Goal: Task Accomplishment & Management: Complete application form

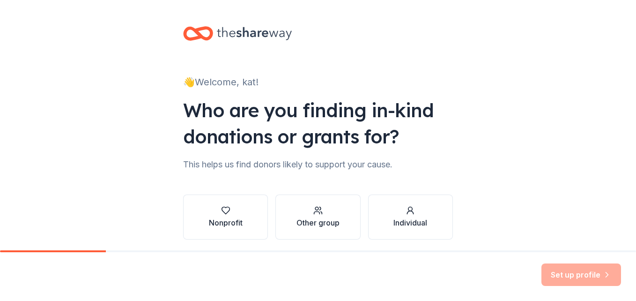
scroll to position [34, 0]
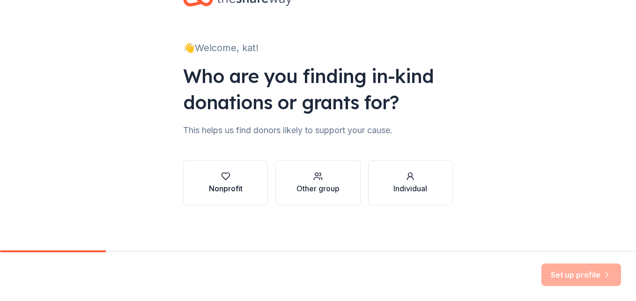
click at [219, 190] on div "Nonprofit" at bounding box center [226, 188] width 34 height 11
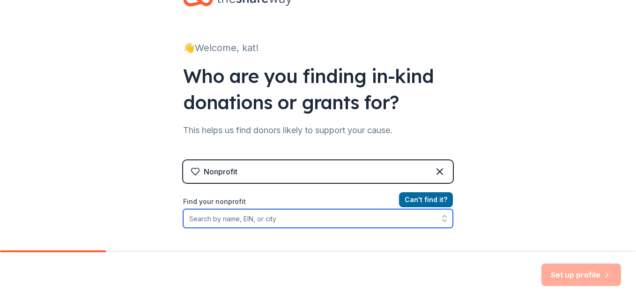
click at [270, 218] on input "Find your nonprofit" at bounding box center [318, 218] width 270 height 19
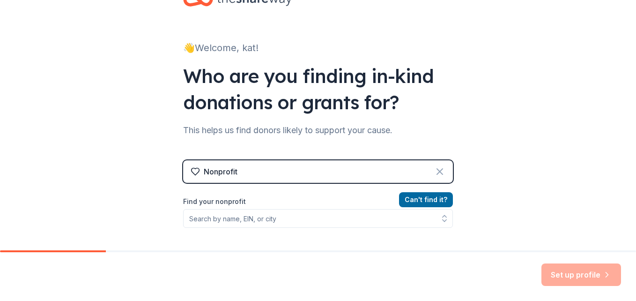
click at [441, 170] on icon at bounding box center [439, 171] width 11 height 11
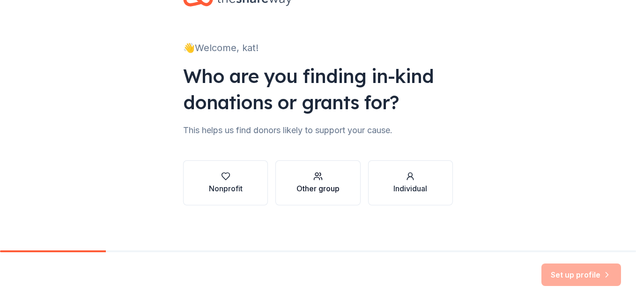
click at [302, 187] on div "Other group" at bounding box center [317, 188] width 43 height 11
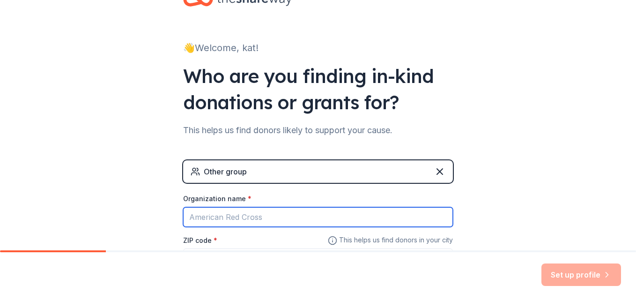
click at [294, 213] on input "Organization name *" at bounding box center [318, 217] width 270 height 20
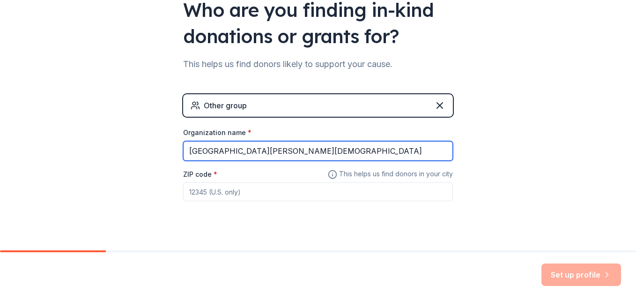
scroll to position [115, 0]
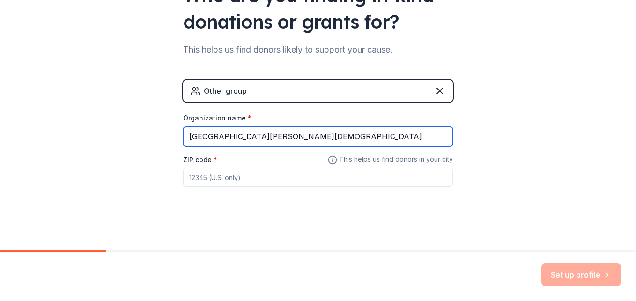
type input "Greater Mercer Missionary Baptist Church"
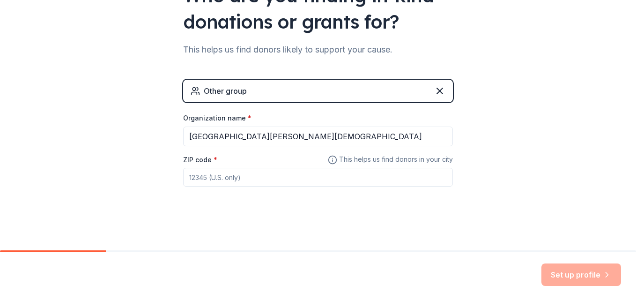
click at [289, 178] on input "ZIP code *" at bounding box center [318, 177] width 270 height 19
type input "38305"
click at [362, 95] on div "Other group" at bounding box center [318, 91] width 270 height 22
click at [444, 96] on div "Other group" at bounding box center [318, 91] width 270 height 22
click at [436, 91] on icon at bounding box center [439, 90] width 11 height 11
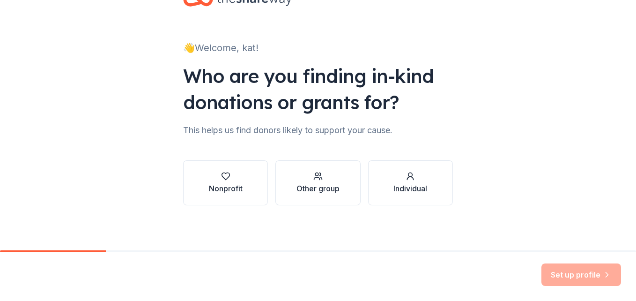
scroll to position [34, 0]
click at [233, 169] on button "Nonprofit" at bounding box center [225, 182] width 85 height 45
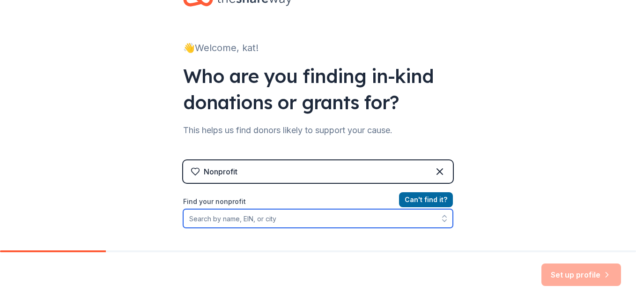
click at [257, 218] on input "Find your nonprofit" at bounding box center [318, 218] width 270 height 19
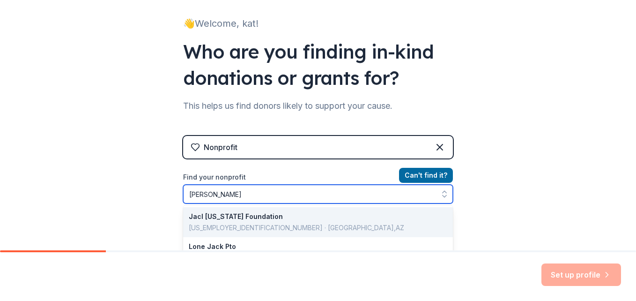
type input "jackson tn"
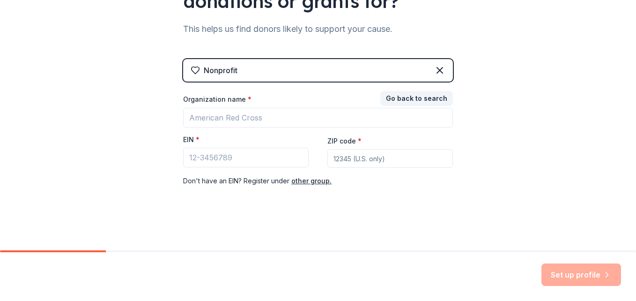
scroll to position [135, 0]
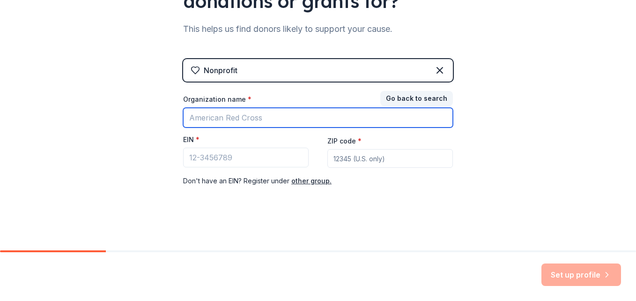
click at [246, 112] on input "Organization name *" at bounding box center [318, 118] width 270 height 20
type input "[GEOGRAPHIC_DATA][PERSON_NAME][DEMOGRAPHIC_DATA]"
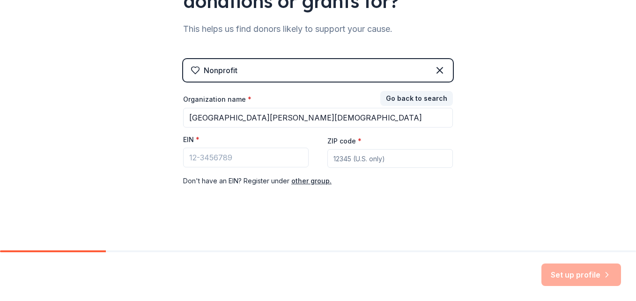
type input "38305"
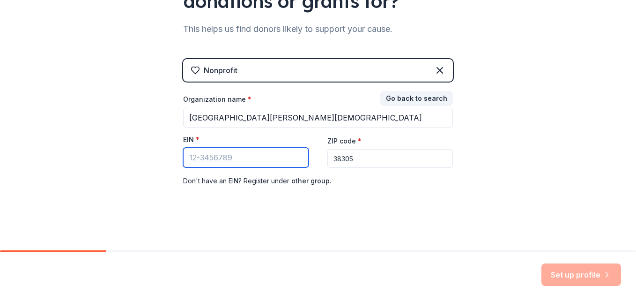
click at [240, 155] on input "EIN *" at bounding box center [246, 158] width 126 height 20
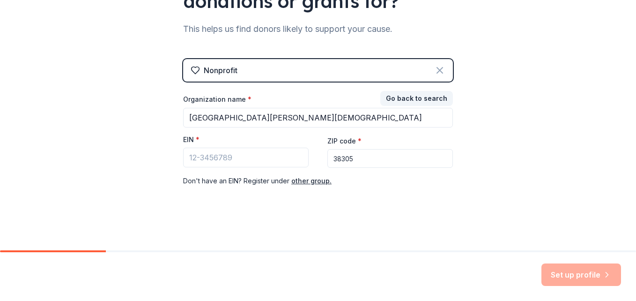
click at [436, 69] on icon at bounding box center [439, 70] width 11 height 11
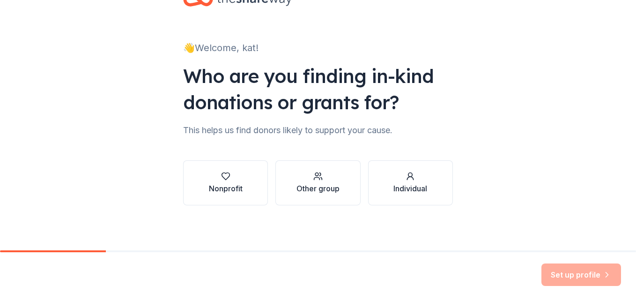
scroll to position [34, 0]
click at [340, 182] on button "Other group" at bounding box center [317, 182] width 85 height 45
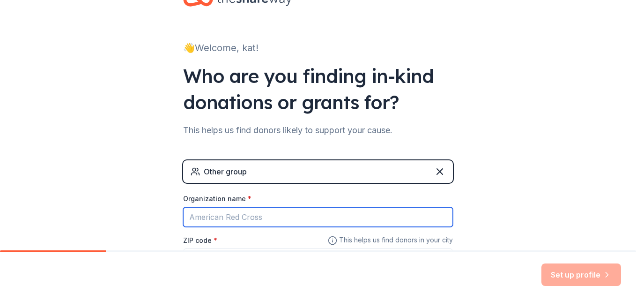
click at [284, 211] on input "Organization name *" at bounding box center [318, 217] width 270 height 20
type input "[GEOGRAPHIC_DATA][PERSON_NAME][DEMOGRAPHIC_DATA]"
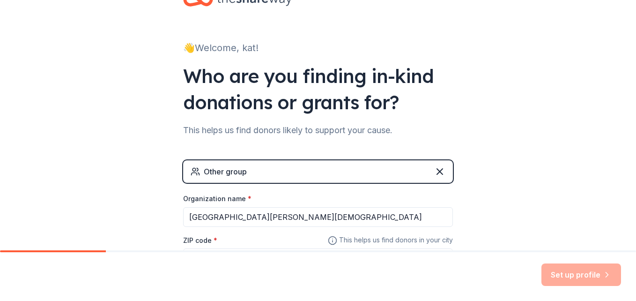
type input "38305"
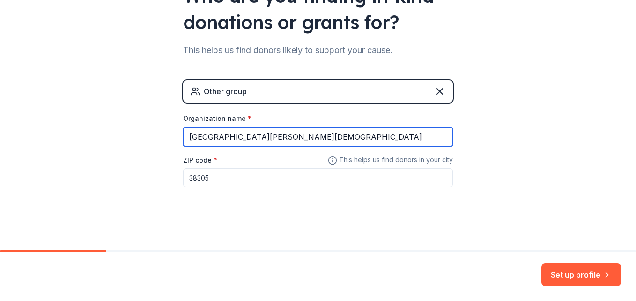
scroll to position [115, 0]
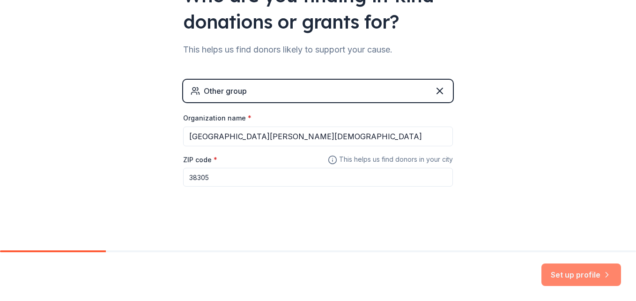
click at [577, 277] on button "Set up profile" at bounding box center [581, 274] width 80 height 22
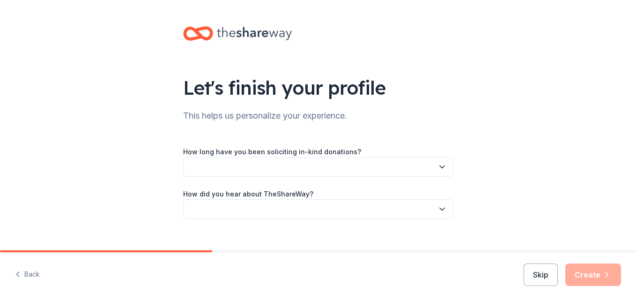
click at [417, 165] on button "button" at bounding box center [318, 167] width 270 height 20
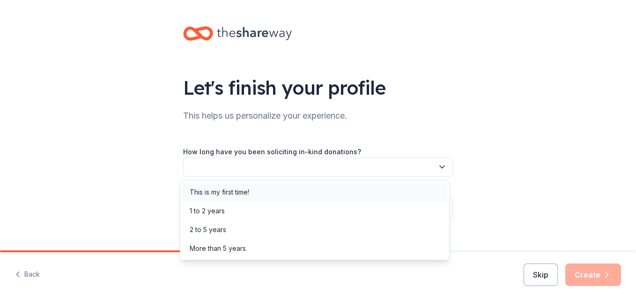
click at [336, 193] on div "This is my first time!" at bounding box center [314, 192] width 265 height 19
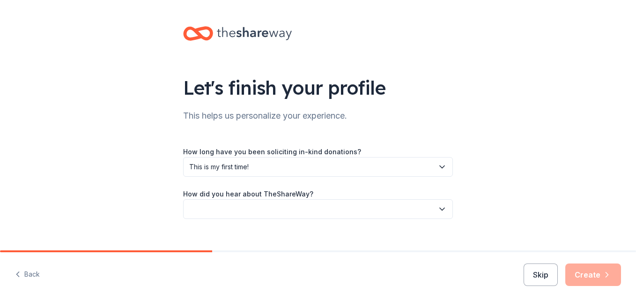
click at [346, 206] on button "button" at bounding box center [318, 209] width 270 height 20
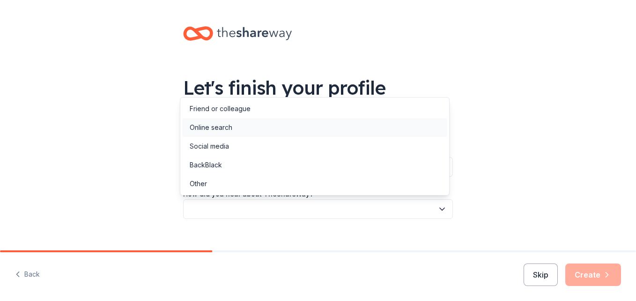
click at [317, 130] on div "Online search" at bounding box center [314, 127] width 265 height 19
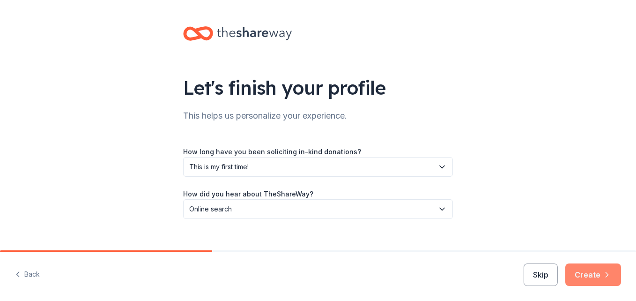
click at [592, 277] on button "Create" at bounding box center [593, 274] width 56 height 22
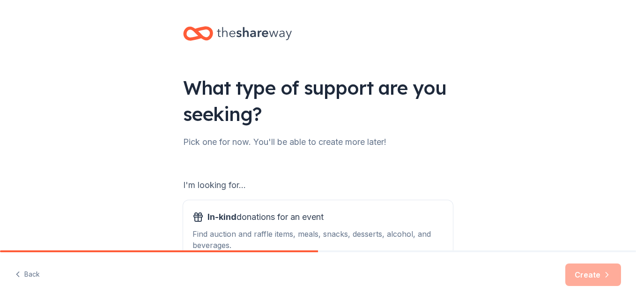
click at [569, 218] on div "What type of support are you seeking? Pick one for now. You'll be able to creat…" at bounding box center [318, 189] width 636 height 378
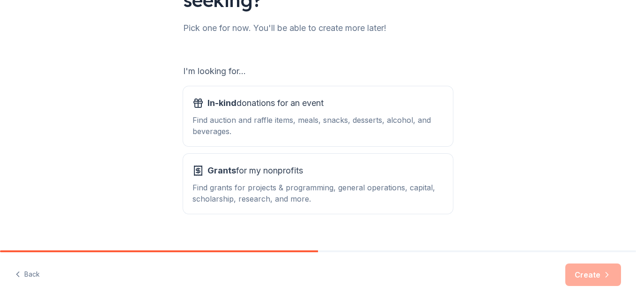
scroll to position [128, 0]
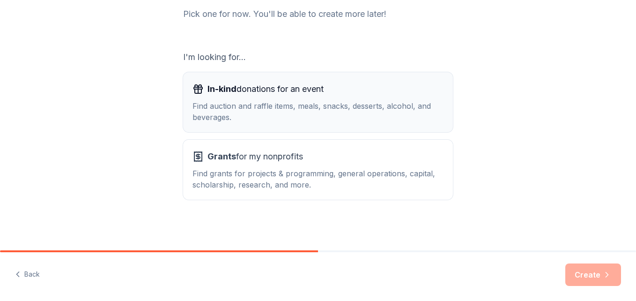
click at [297, 96] on span "In-kind donations for an event" at bounding box center [265, 88] width 116 height 15
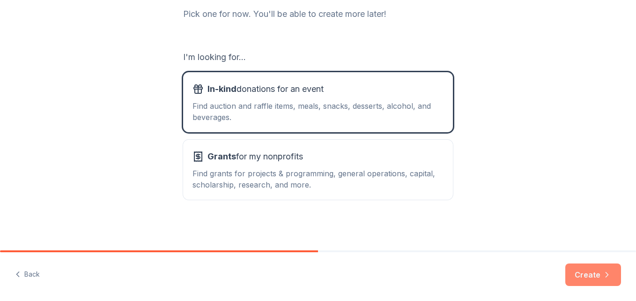
click at [587, 281] on button "Create" at bounding box center [593, 274] width 56 height 22
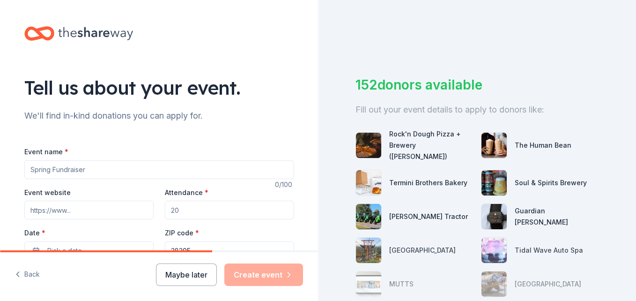
click at [89, 171] on input "Event name *" at bounding box center [159, 169] width 270 height 19
type input "Fall Festival"
click at [48, 211] on input "Event website" at bounding box center [88, 209] width 129 height 19
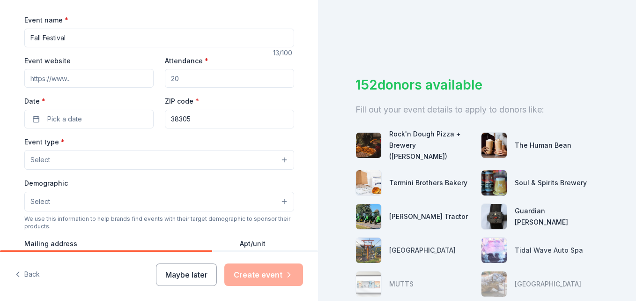
scroll to position [144, 0]
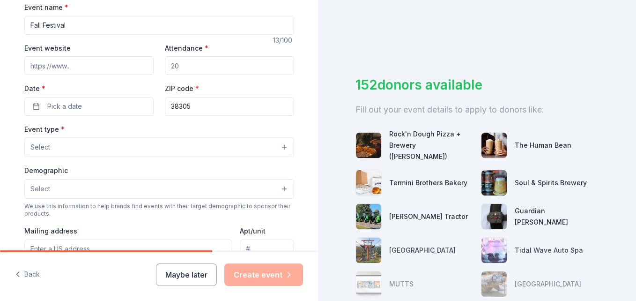
click at [176, 63] on input "Attendance *" at bounding box center [229, 65] width 129 height 19
type input "100"
click at [36, 111] on button "Pick a date" at bounding box center [88, 106] width 129 height 19
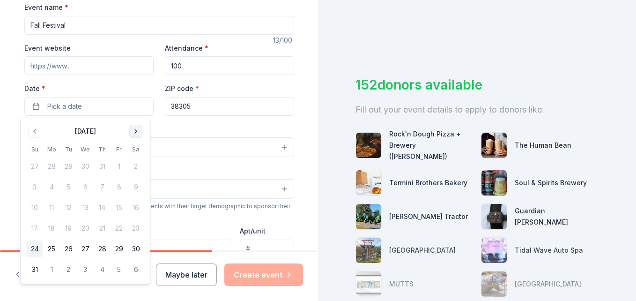
click at [133, 133] on button "Go to next month" at bounding box center [135, 131] width 13 height 13
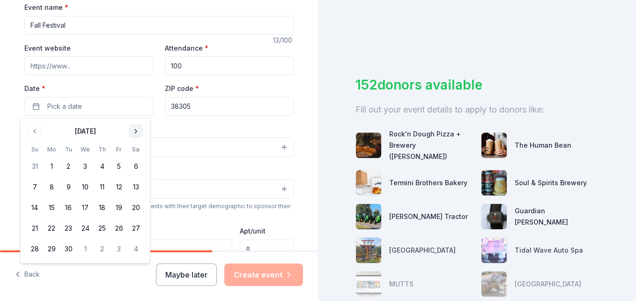
click at [133, 133] on button "Go to next month" at bounding box center [135, 131] width 13 height 13
click at [133, 223] on button "25" at bounding box center [135, 228] width 17 height 17
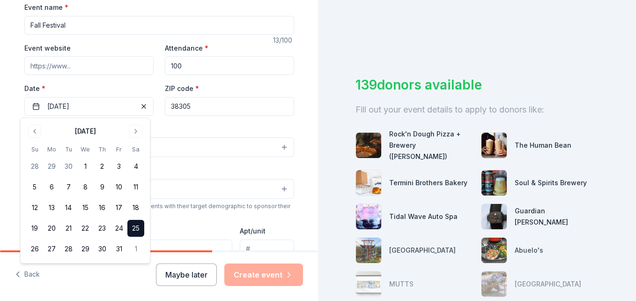
click at [133, 87] on label "Date *" at bounding box center [88, 88] width 129 height 9
click at [133, 97] on button "10/25/2025" at bounding box center [88, 106] width 129 height 19
click at [191, 105] on input "38305" at bounding box center [229, 106] width 129 height 19
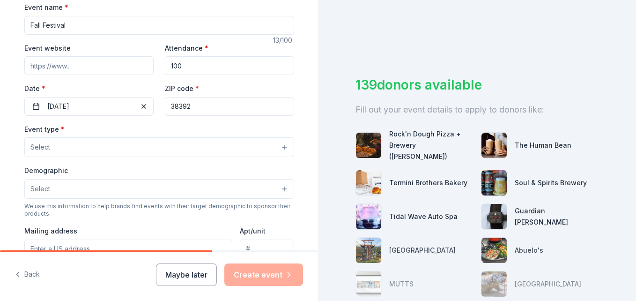
type input "38392"
click at [112, 150] on button "Select" at bounding box center [159, 147] width 270 height 20
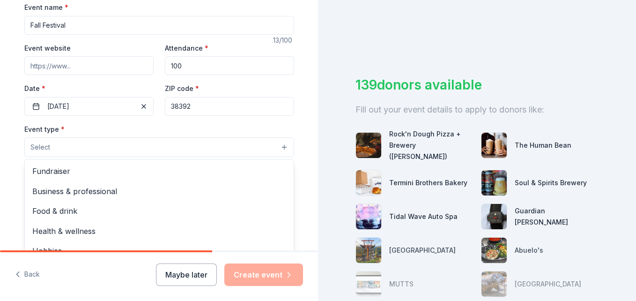
scroll to position [31, 0]
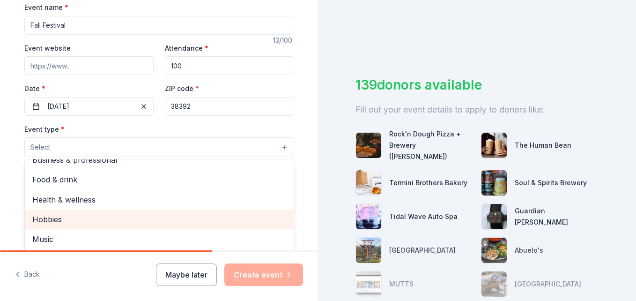
click at [186, 218] on span "Hobbies" at bounding box center [159, 219] width 254 height 12
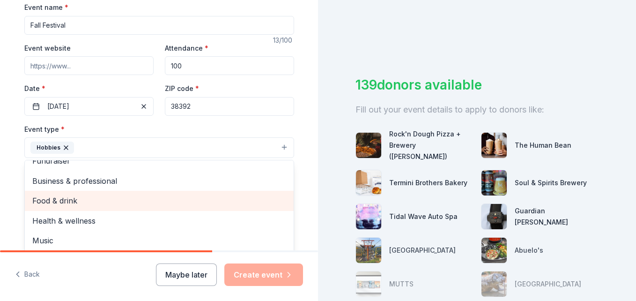
click at [226, 200] on span "Food & drink" at bounding box center [159, 200] width 254 height 12
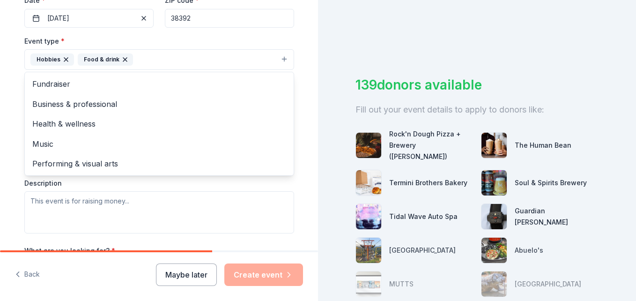
scroll to position [262, 0]
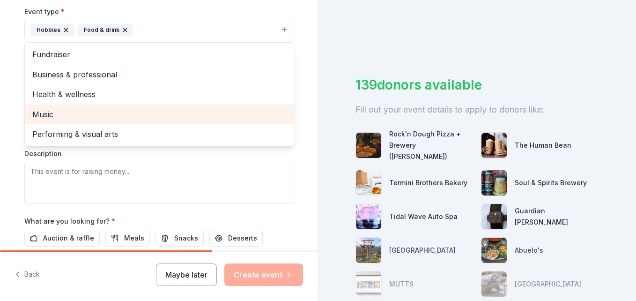
click at [89, 119] on span "Music" at bounding box center [159, 114] width 254 height 12
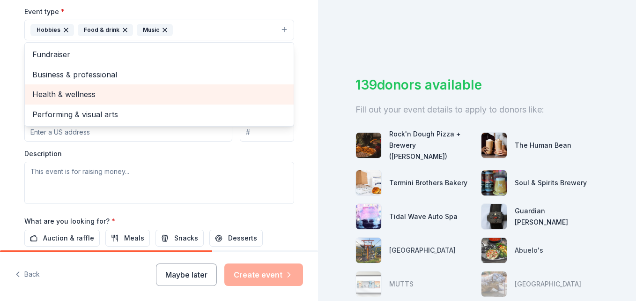
click at [193, 90] on span "Health & wellness" at bounding box center [159, 94] width 254 height 12
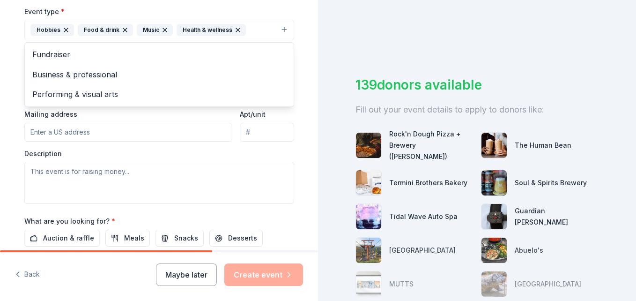
click at [2, 102] on div "Tell us about your event. We'll find in-kind donations you can apply for. Event…" at bounding box center [159, 50] width 318 height 624
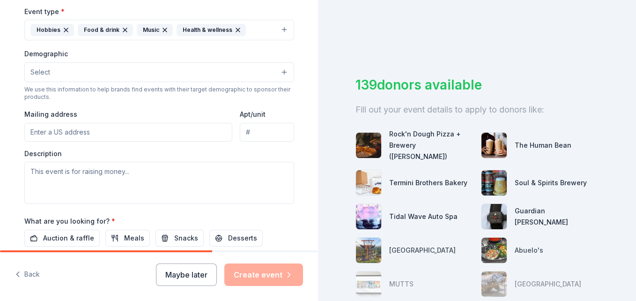
click at [93, 66] on button "Select" at bounding box center [159, 72] width 270 height 20
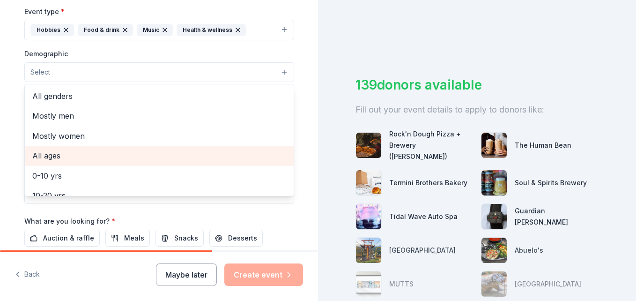
click at [212, 155] on span "All ages" at bounding box center [159, 155] width 254 height 12
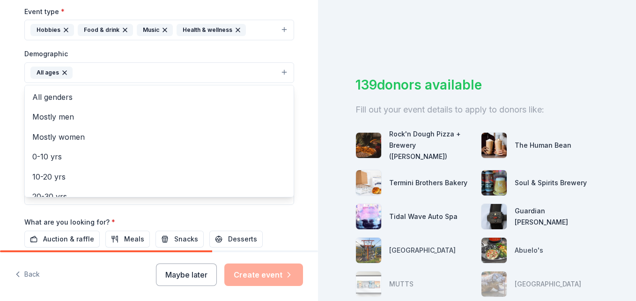
click at [9, 118] on div "Tell us about your event. We'll find in-kind donations you can apply for. Event…" at bounding box center [159, 50] width 300 height 625
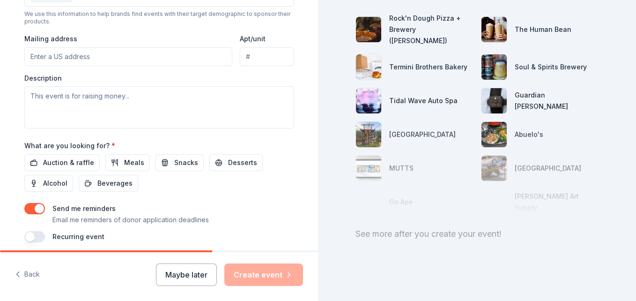
scroll to position [0, 0]
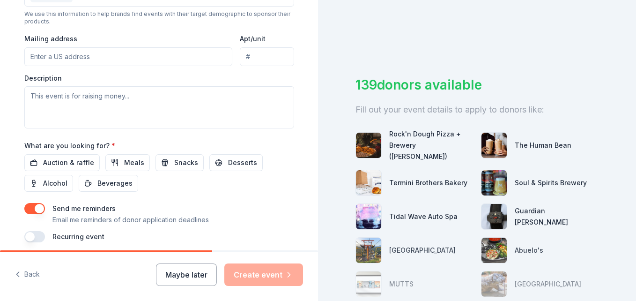
click at [105, 57] on input "Mailing address" at bounding box center [128, 56] width 208 height 19
click at [288, 147] on div "What are you looking for? * Auction & raffle Meals Snacks Desserts Alcohol Beve…" at bounding box center [159, 166] width 270 height 52
click at [58, 163] on span "Auction & raffle" at bounding box center [68, 162] width 51 height 11
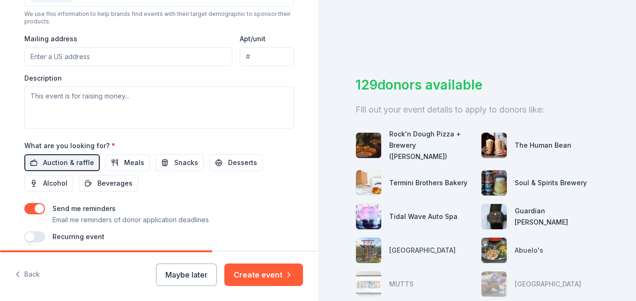
click at [113, 173] on div "Auction & raffle Meals Snacks Desserts Alcohol Beverages" at bounding box center [159, 172] width 270 height 37
click at [131, 158] on span "Meals" at bounding box center [134, 162] width 20 height 11
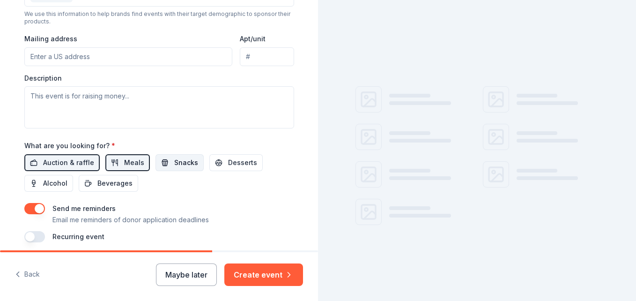
click at [174, 166] on span "Snacks" at bounding box center [186, 162] width 24 height 11
click at [228, 164] on span "Desserts" at bounding box center [242, 162] width 29 height 11
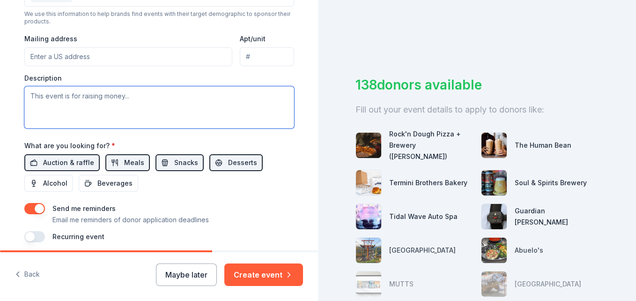
click at [104, 99] on textarea at bounding box center [159, 107] width 270 height 42
type textarea "R"
click at [42, 96] on textarea "The church fall" at bounding box center [159, 107] width 270 height 42
click at [138, 100] on textarea "The purpose of the church fall" at bounding box center [159, 107] width 270 height 42
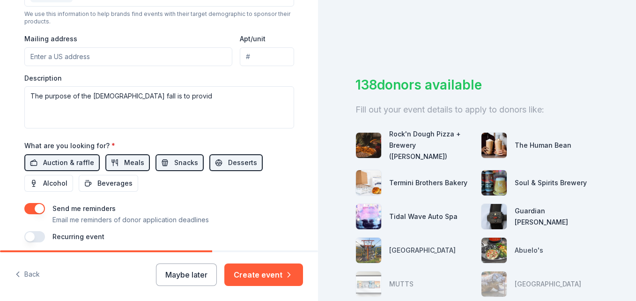
click at [204, 194] on div "Event name * Fall Festival 13 /100 Event website Attendance * 100 Date * 10/25/…" at bounding box center [159, 25] width 270 height 435
click at [119, 56] on input "Mailing address" at bounding box center [128, 56] width 208 height 19
click at [251, 200] on div "Event name * Fall Festival 13 /100 Event website Attendance * 100 Date * 10/25/…" at bounding box center [159, 25] width 270 height 435
click at [189, 106] on textarea "The purpose of the church fall is to provide" at bounding box center [159, 107] width 270 height 42
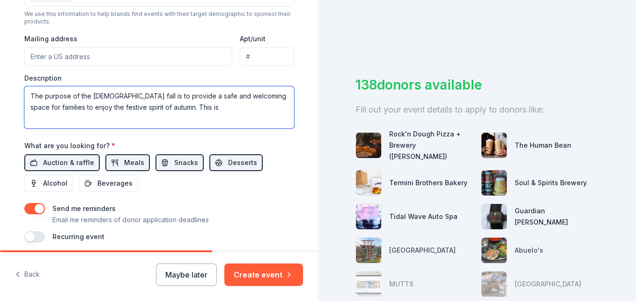
click at [189, 106] on textarea "The purpose of the church fall is to provide a safe and welcoming space for fam…" at bounding box center [159, 107] width 270 height 42
type textarea "The purpose of the church fall is to provide a safe and welcoming space for fam…"
click at [96, 52] on input "Mailing address" at bounding box center [128, 56] width 208 height 19
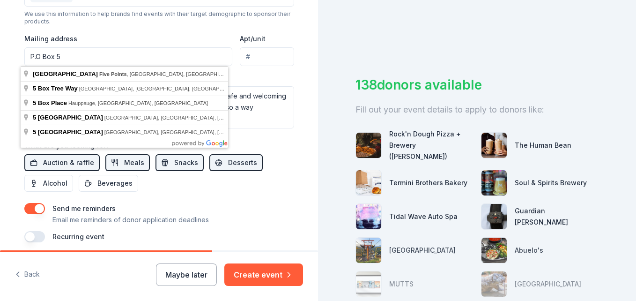
click at [152, 32] on div "Event type * Hobbies Food & drink Music Health & wellness Demographic All ages …" at bounding box center [159, 28] width 270 height 199
click at [104, 63] on input "P.O Box 5" at bounding box center [128, 56] width 208 height 19
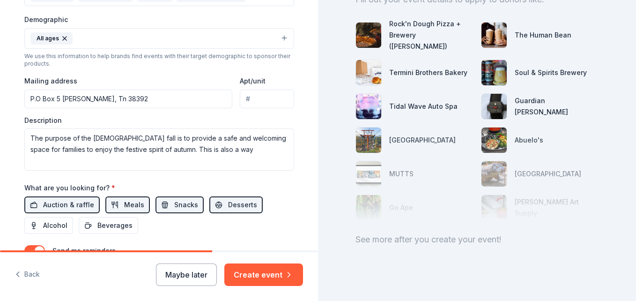
scroll to position [311, 0]
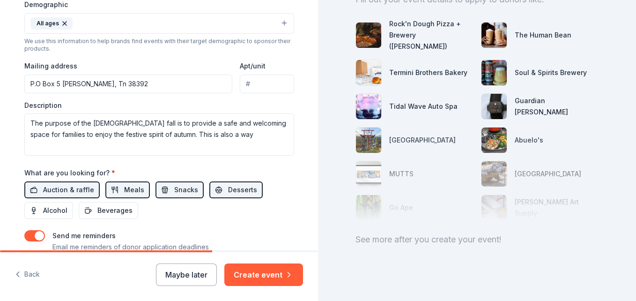
type input "P.O Box 5 Mercer, Tn 38392"
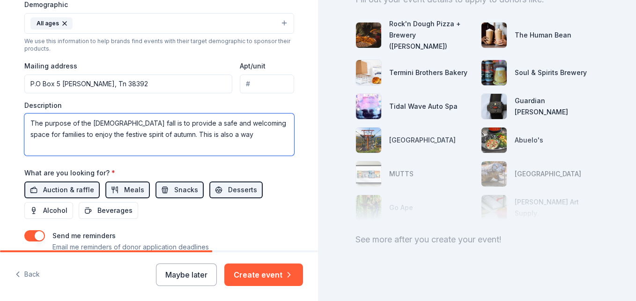
click at [230, 137] on textarea "The purpose of the church fall is to provide a safe and welcoming space for fam…" at bounding box center [159, 134] width 270 height 42
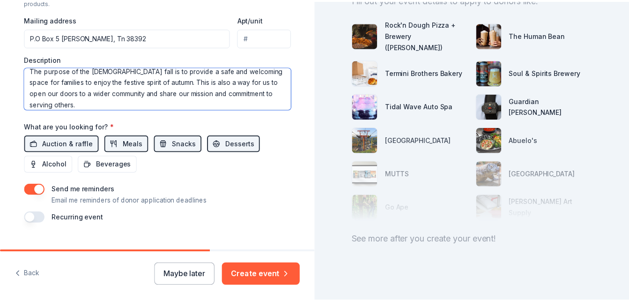
scroll to position [375, 0]
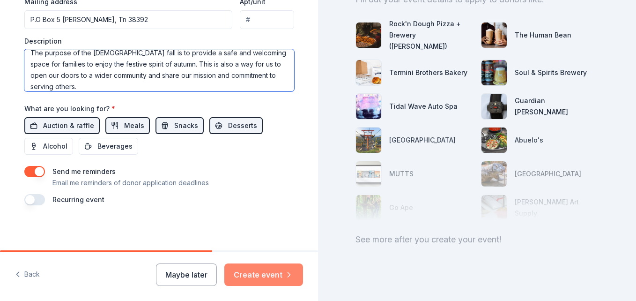
type textarea "The purpose of the [DEMOGRAPHIC_DATA] fall is to provide a safe and welcoming s…"
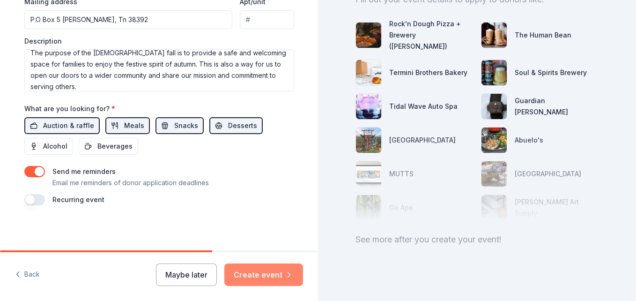
click at [241, 270] on button "Create event" at bounding box center [263, 274] width 79 height 22
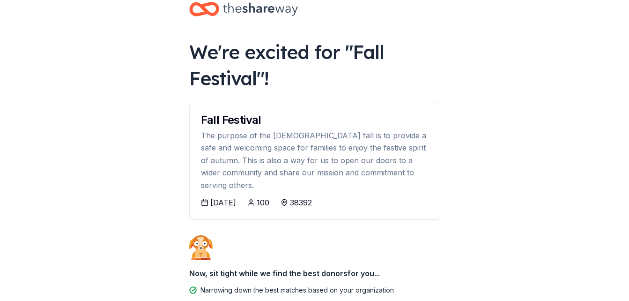
scroll to position [21, 0]
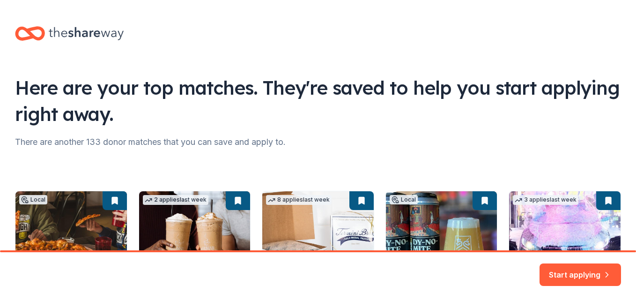
drag, startPoint x: 634, startPoint y: 66, endPoint x: 625, endPoint y: 122, distance: 56.8
click at [625, 122] on html "Here are your top matches. They're saved to help you start applying right away.…" at bounding box center [318, 150] width 636 height 301
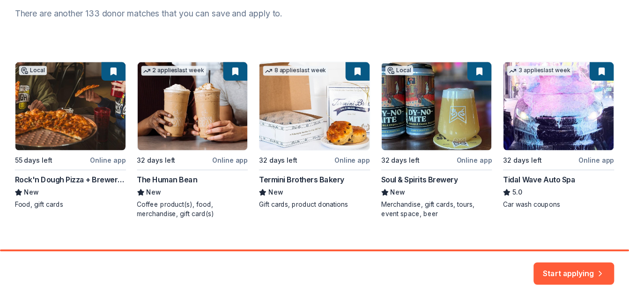
scroll to position [133, 0]
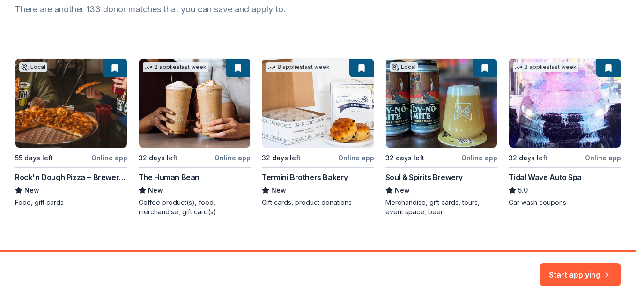
click at [81, 131] on div "Local 55 days left Online app Rock'n Dough Pizza + Brewery (Jackson) New Food, …" at bounding box center [318, 137] width 606 height 158
click at [567, 271] on button "Start applying" at bounding box center [580, 269] width 81 height 22
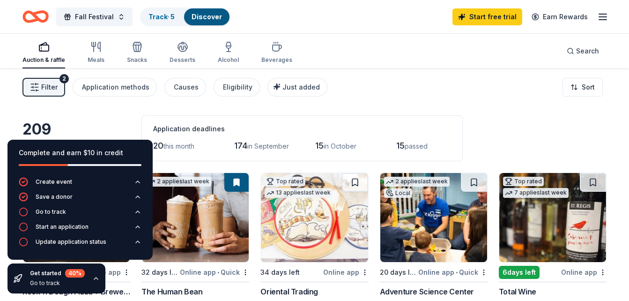
click at [475, 71] on div "Filter 2 Application methods Causes Eligibility Just added Sort" at bounding box center [314, 86] width 629 height 37
click at [96, 277] on icon "button" at bounding box center [95, 277] width 7 height 7
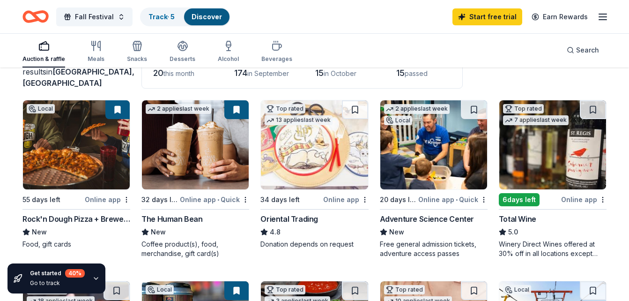
scroll to position [70, 0]
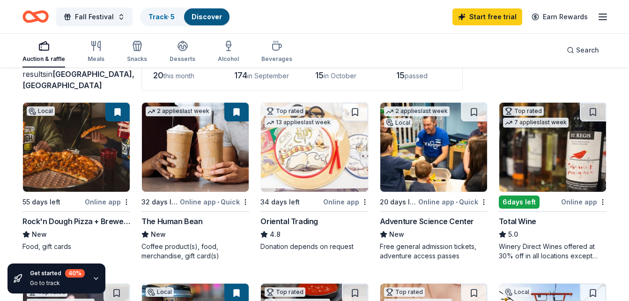
click at [103, 169] on img at bounding box center [76, 147] width 107 height 89
click at [186, 152] on img at bounding box center [195, 147] width 107 height 89
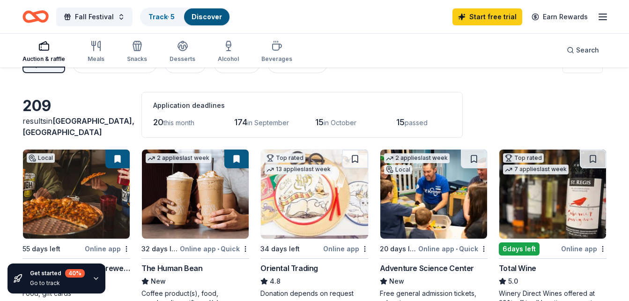
scroll to position [0, 0]
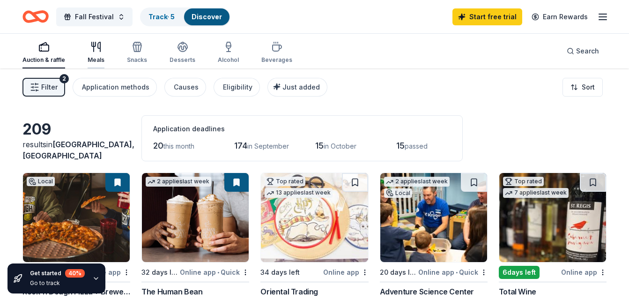
click at [99, 46] on icon "button" at bounding box center [95, 46] width 11 height 11
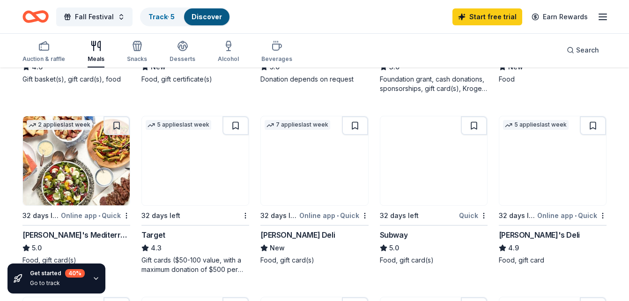
scroll to position [412, 0]
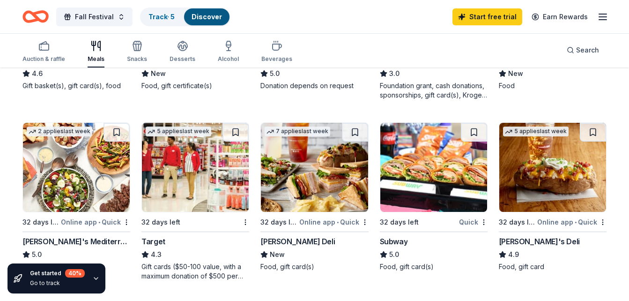
click at [291, 174] on img at bounding box center [314, 167] width 107 height 89
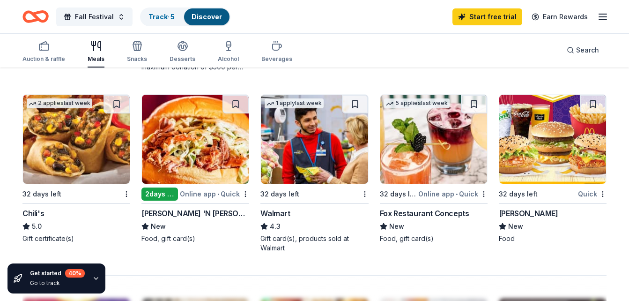
scroll to position [625, 0]
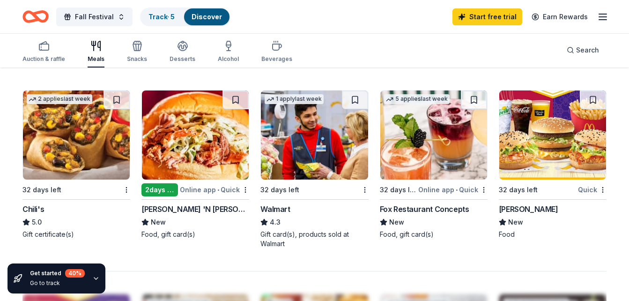
click at [174, 142] on img at bounding box center [195, 134] width 107 height 89
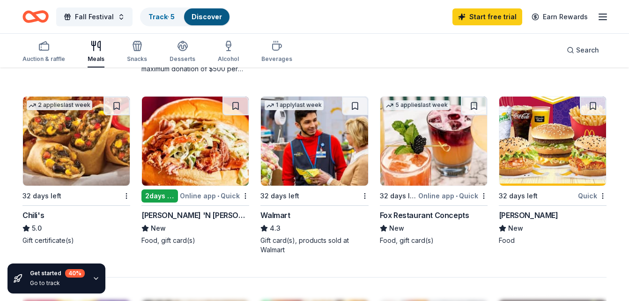
click at [321, 161] on img at bounding box center [314, 140] width 107 height 89
click at [140, 51] on icon "button" at bounding box center [137, 45] width 11 height 11
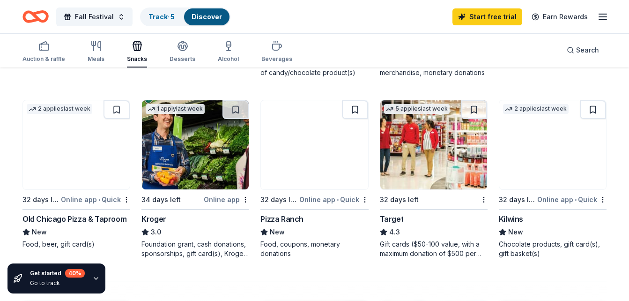
scroll to position [620, 0]
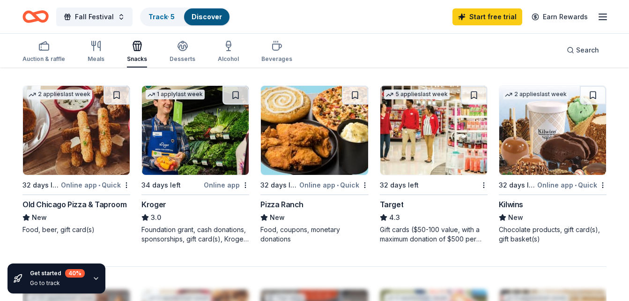
click at [167, 138] on img at bounding box center [195, 130] width 107 height 89
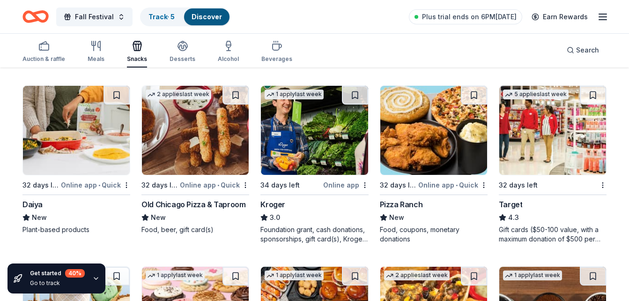
click at [294, 149] on img at bounding box center [314, 130] width 107 height 89
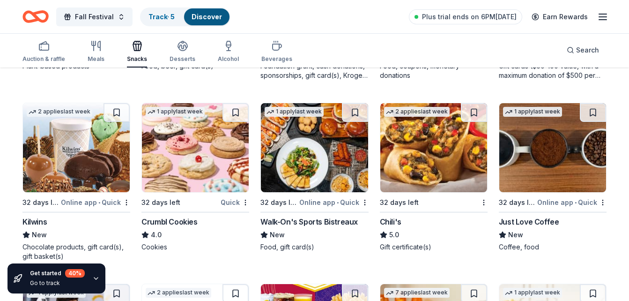
scroll to position [792, 0]
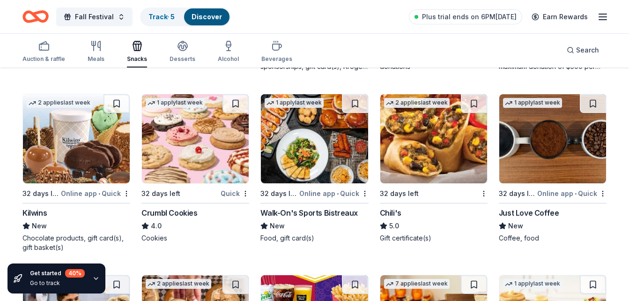
click at [194, 153] on img at bounding box center [195, 138] width 107 height 89
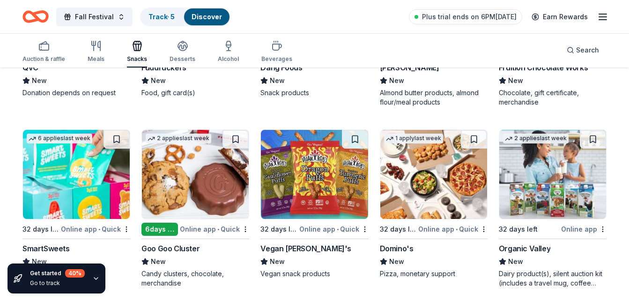
scroll to position [1811, 0]
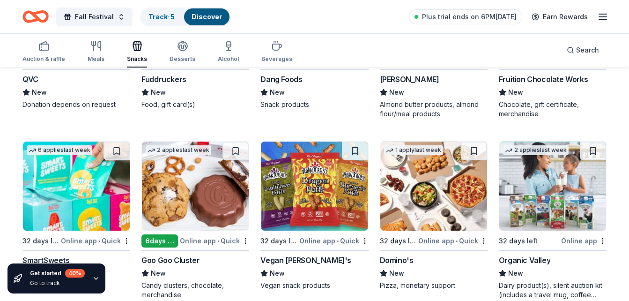
click at [435, 213] on img at bounding box center [433, 185] width 107 height 89
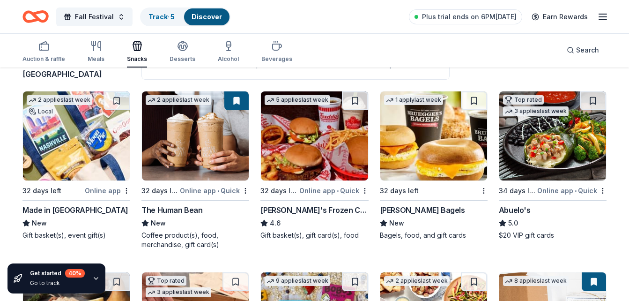
scroll to position [0, 0]
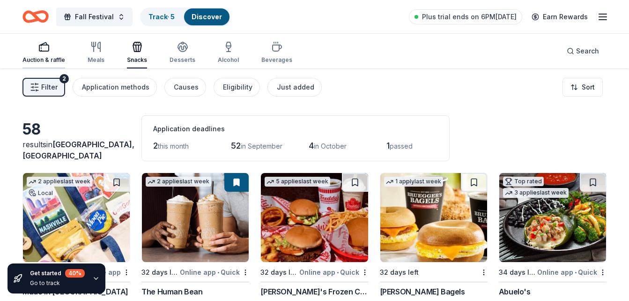
click at [46, 50] on icon "button" at bounding box center [43, 46] width 11 height 11
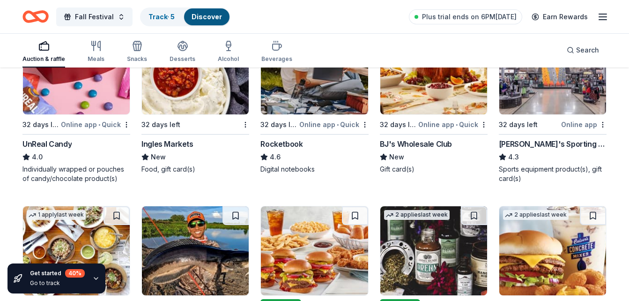
scroll to position [3180, 0]
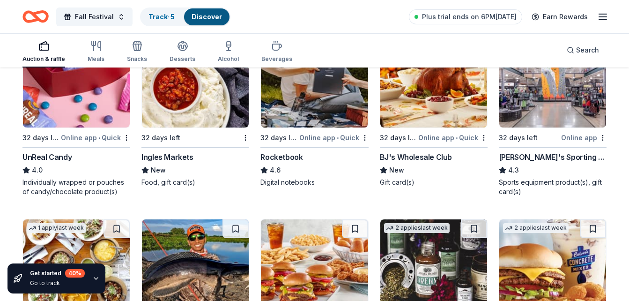
click at [532, 118] on img at bounding box center [552, 82] width 107 height 89
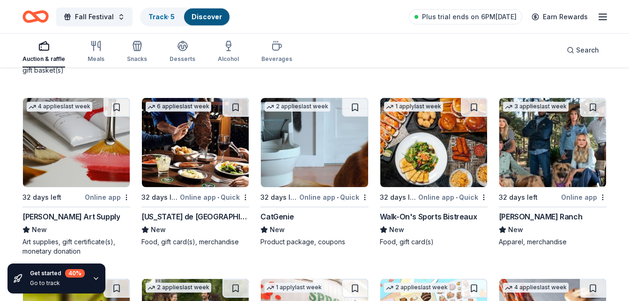
scroll to position [2755, 0]
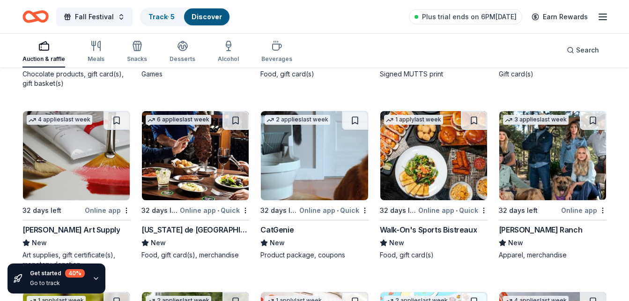
click at [172, 167] on img at bounding box center [195, 155] width 107 height 89
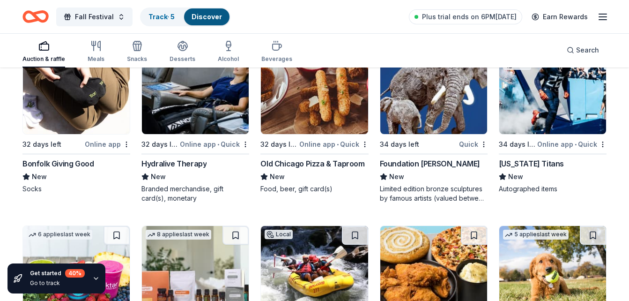
scroll to position [2214, 0]
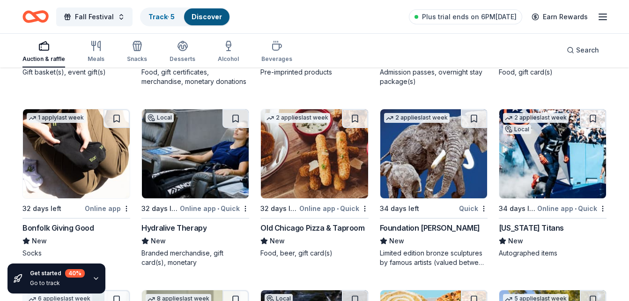
click at [554, 145] on img at bounding box center [552, 153] width 107 height 89
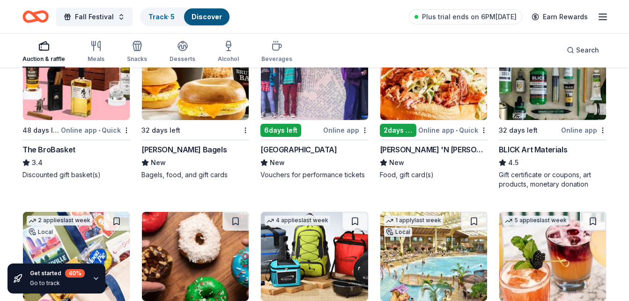
scroll to position [1918, 0]
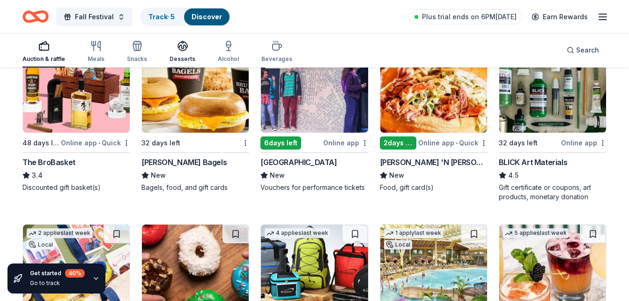
click at [188, 45] on div "button" at bounding box center [183, 45] width 26 height 11
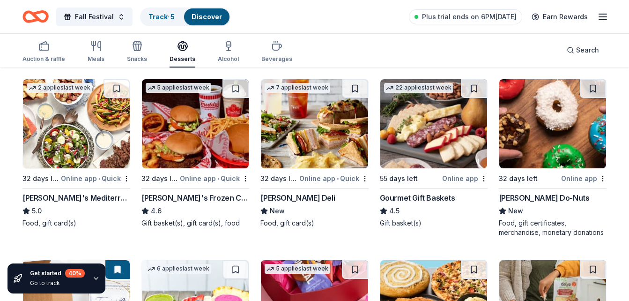
scroll to position [96, 0]
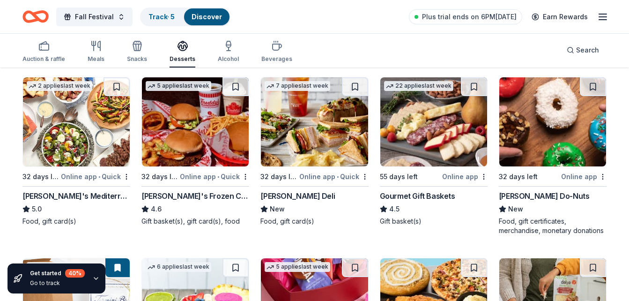
click at [43, 130] on img at bounding box center [76, 121] width 107 height 89
click at [166, 119] on img at bounding box center [195, 121] width 107 height 89
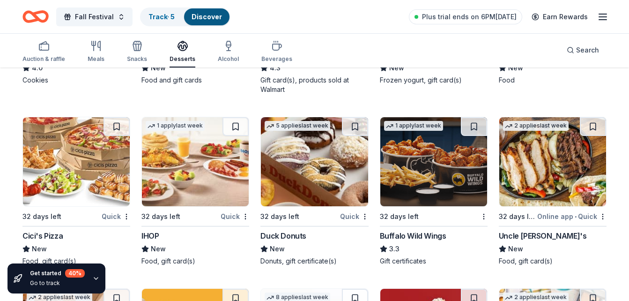
scroll to position [783, 0]
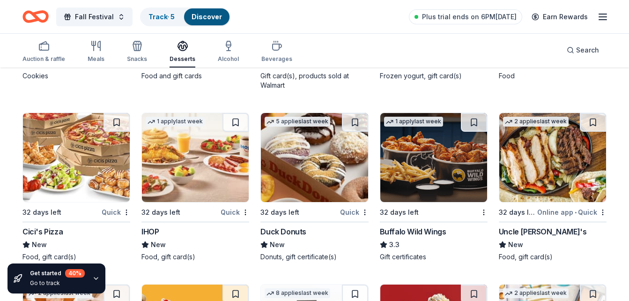
click at [207, 166] on img at bounding box center [195, 157] width 107 height 89
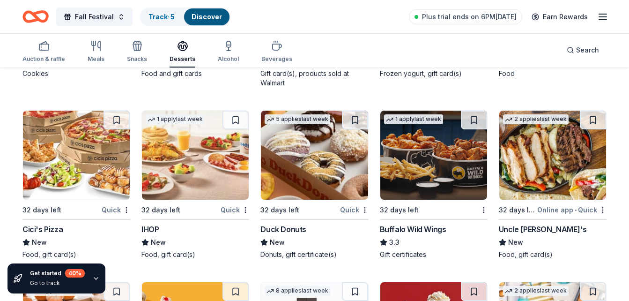
scroll to position [772, 0]
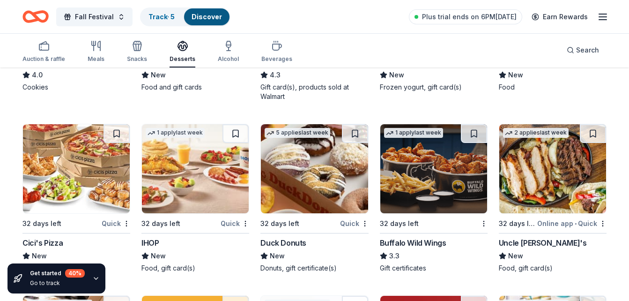
click at [427, 189] on img at bounding box center [433, 168] width 107 height 89
click at [272, 54] on div "Beverages" at bounding box center [276, 51] width 31 height 22
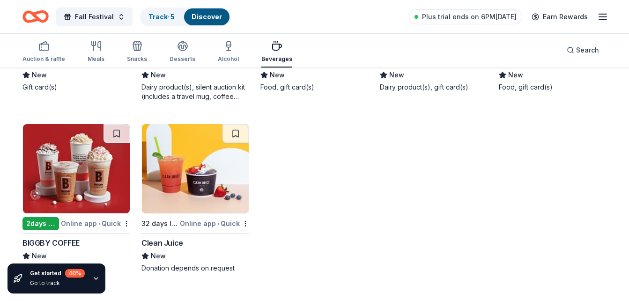
scroll to position [221, 0]
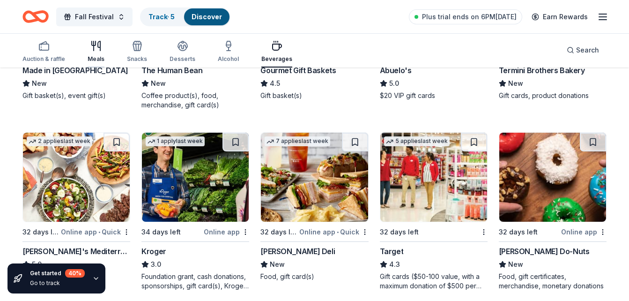
drag, startPoint x: 48, startPoint y: 49, endPoint x: 100, endPoint y: 48, distance: 52.0
click at [48, 49] on rect "button" at bounding box center [43, 47] width 9 height 6
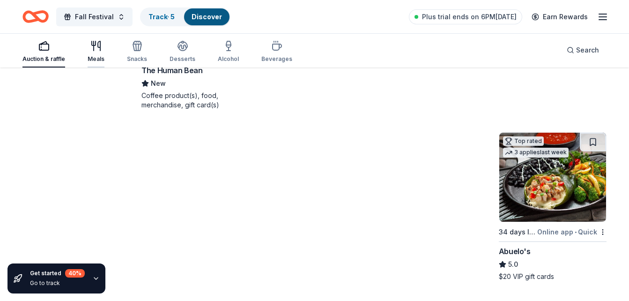
click at [100, 48] on icon "button" at bounding box center [99, 45] width 2 height 9
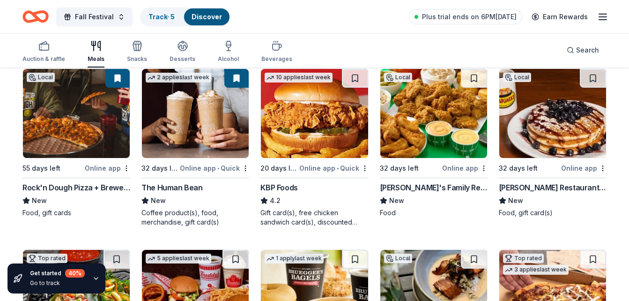
scroll to position [101, 0]
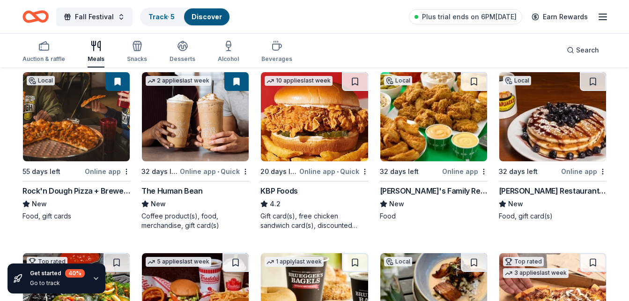
click at [409, 135] on img at bounding box center [433, 116] width 107 height 89
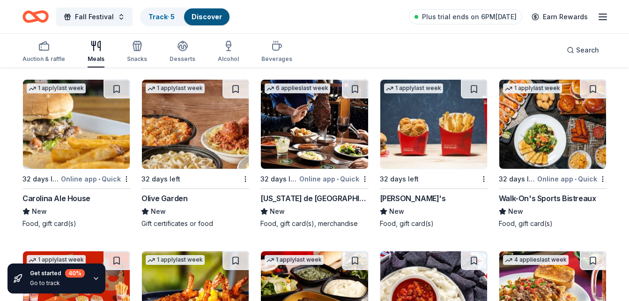
scroll to position [1007, 0]
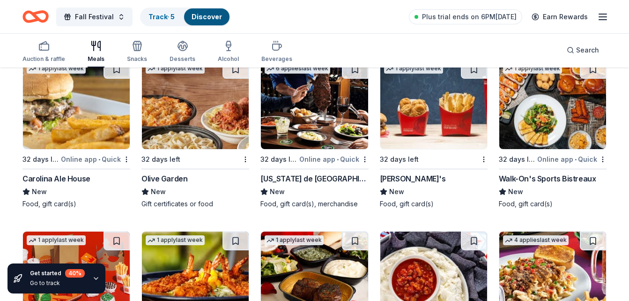
click at [174, 100] on img at bounding box center [195, 104] width 107 height 89
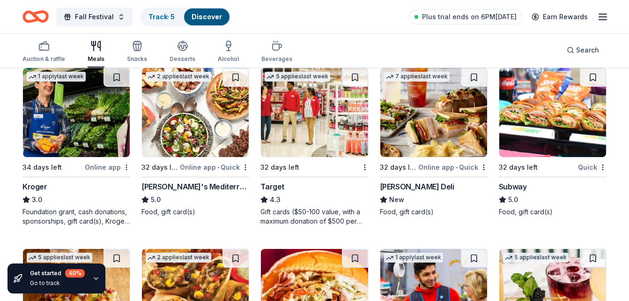
scroll to position [0, 0]
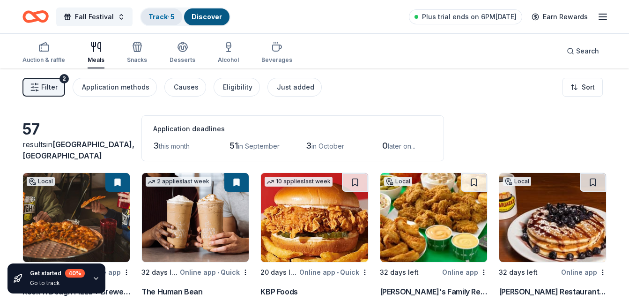
click at [167, 15] on link "Track · 5" at bounding box center [161, 17] width 26 height 8
click at [199, 18] on link "Discover" at bounding box center [207, 17] width 30 height 8
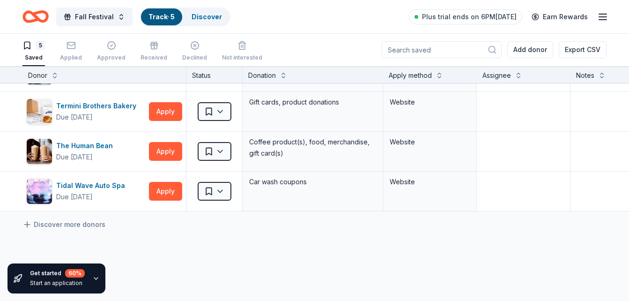
scroll to position [66, 0]
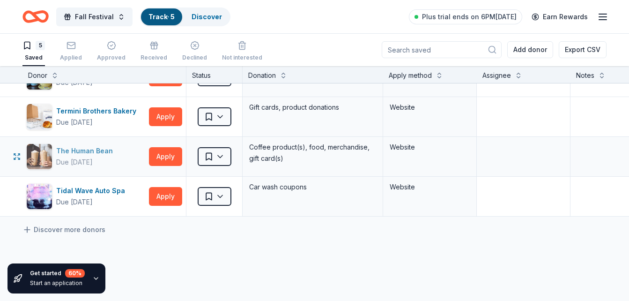
click at [97, 151] on div "The Human Bean" at bounding box center [86, 150] width 60 height 11
click at [454, 46] on input at bounding box center [442, 49] width 120 height 17
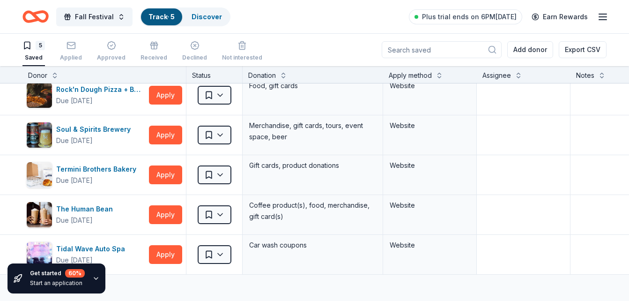
scroll to position [0, 0]
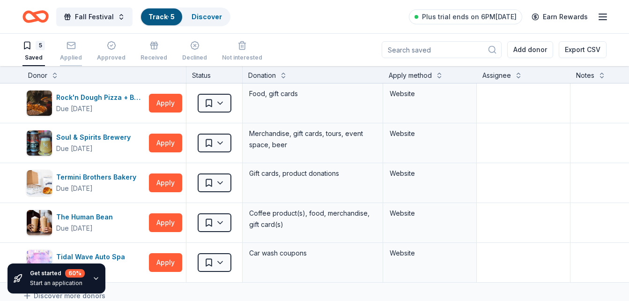
click at [73, 51] on div "Applied" at bounding box center [71, 51] width 22 height 21
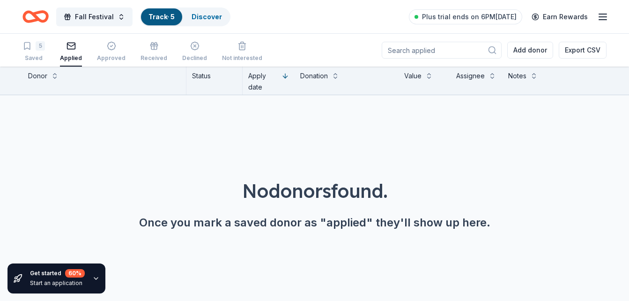
click at [41, 17] on icon "Home" at bounding box center [35, 17] width 26 height 22
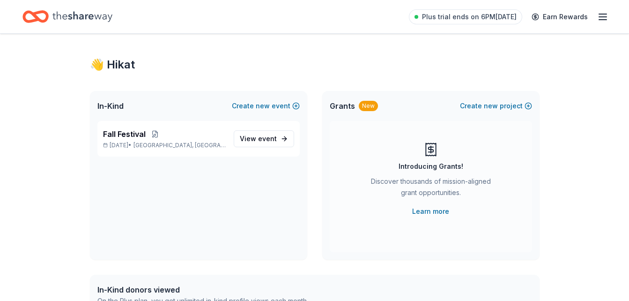
scroll to position [5, 0]
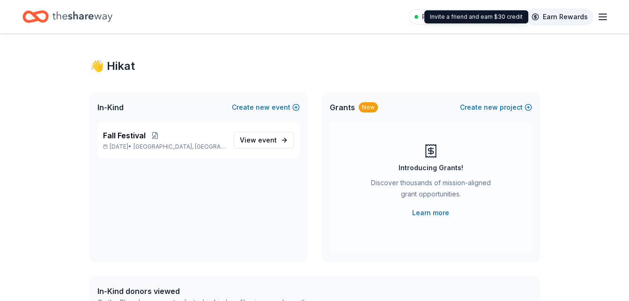
click at [559, 19] on link "Earn Rewards" at bounding box center [559, 16] width 67 height 17
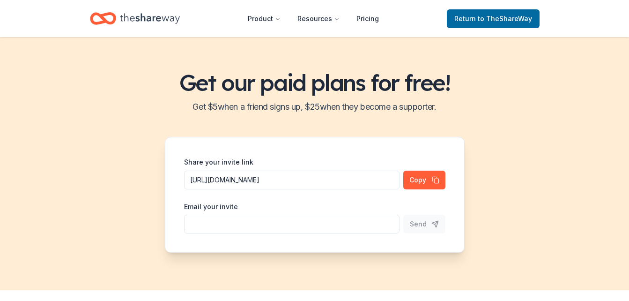
click at [559, 19] on header "Product Resources Pricing Return to TheShareWay" at bounding box center [314, 18] width 629 height 37
click at [137, 19] on icon "Home" at bounding box center [150, 18] width 60 height 19
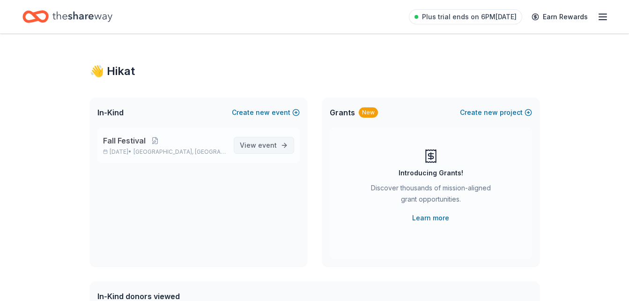
click at [274, 141] on span "event" at bounding box center [267, 145] width 19 height 8
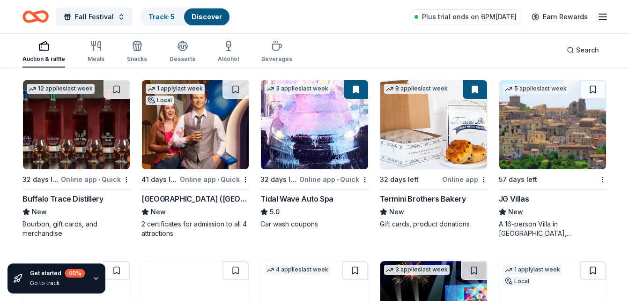
scroll to position [1323, 0]
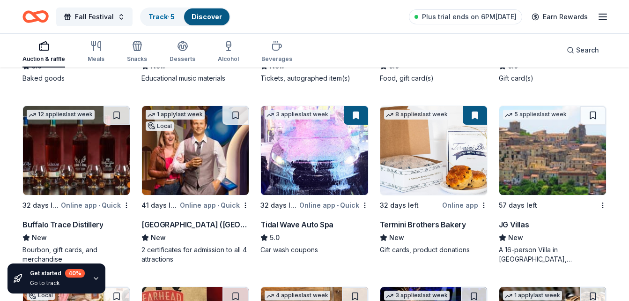
click at [314, 157] on img at bounding box center [314, 150] width 107 height 89
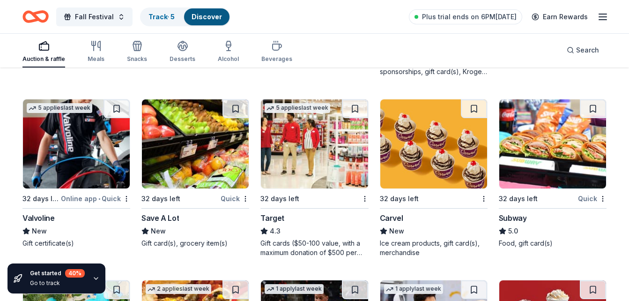
scroll to position [4207, 0]
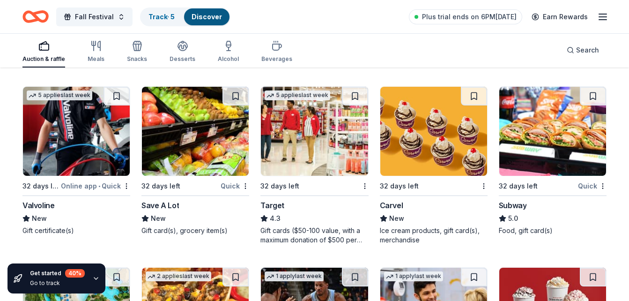
click at [175, 139] on img at bounding box center [195, 131] width 107 height 89
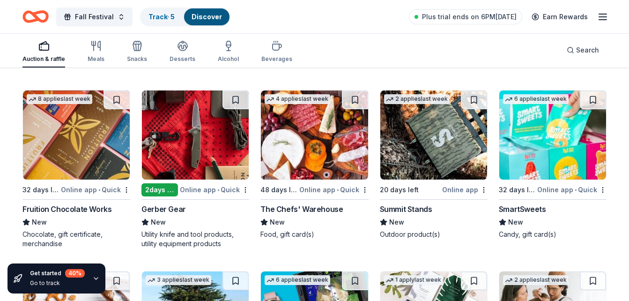
scroll to position [6189, 0]
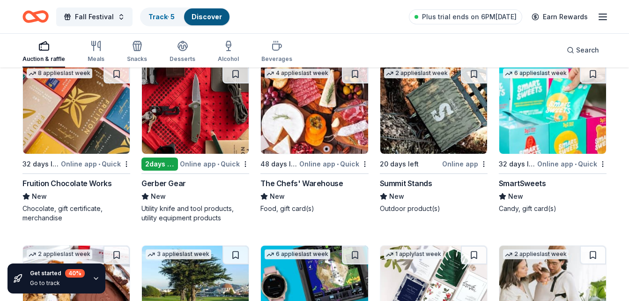
click at [67, 122] on img at bounding box center [76, 109] width 107 height 89
click at [312, 113] on img at bounding box center [314, 109] width 107 height 89
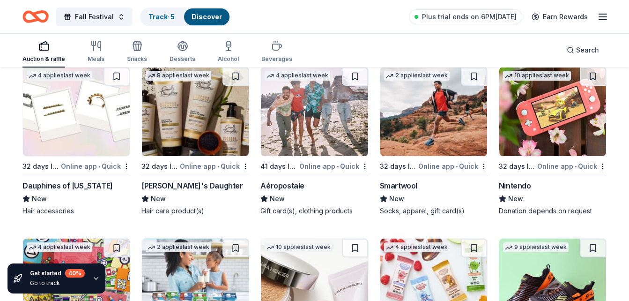
scroll to position [6897, 0]
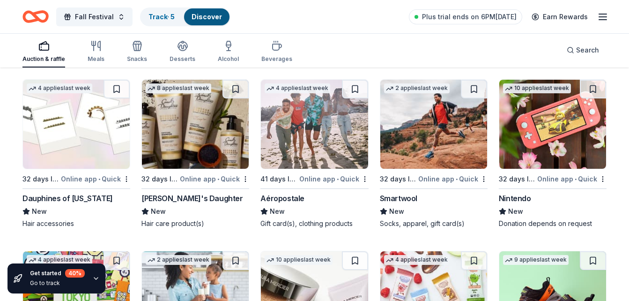
click at [196, 148] on img at bounding box center [195, 124] width 107 height 89
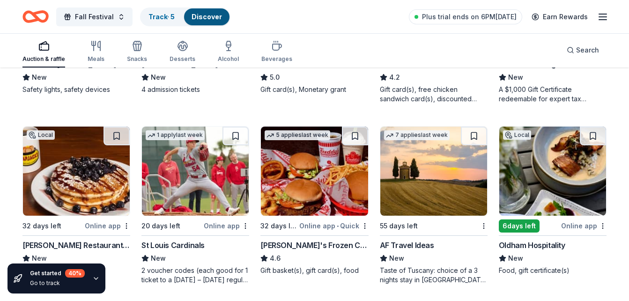
scroll to position [0, 0]
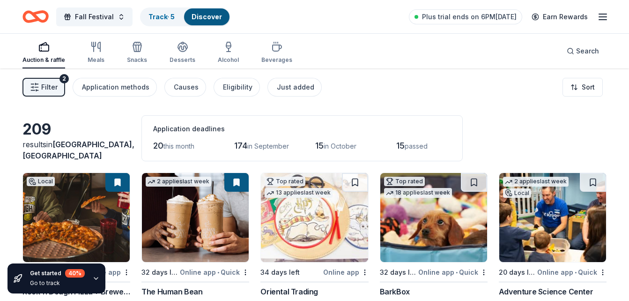
click at [603, 20] on line "button" at bounding box center [602, 20] width 7 height 0
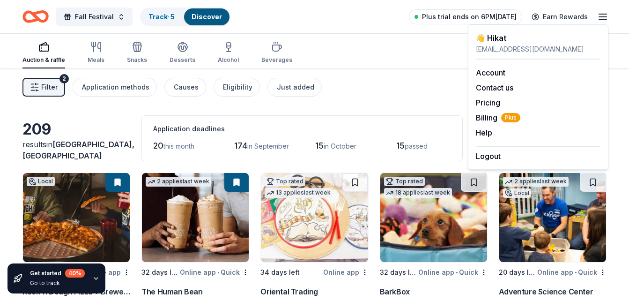
click at [462, 15] on span "Plus trial ends on 6PM, 8/31" at bounding box center [469, 16] width 95 height 11
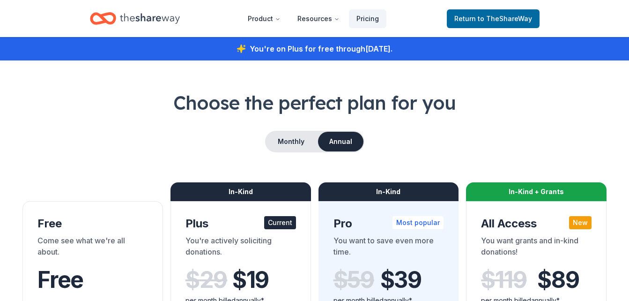
click at [462, 15] on span "Return to TheShareWay" at bounding box center [493, 18] width 78 height 11
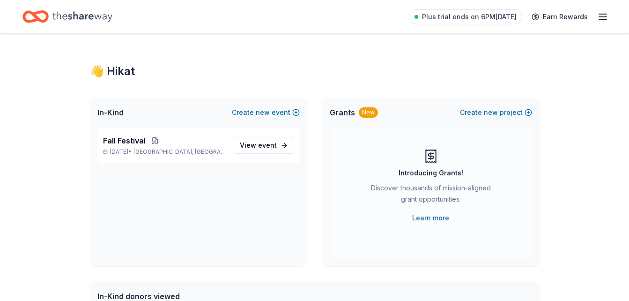
click at [462, 15] on span "Plus trial ends on 6PM, 8/31" at bounding box center [469, 16] width 95 height 11
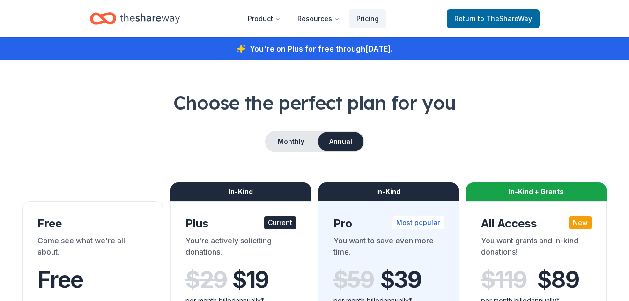
click at [267, 52] on div "You're on Plus for free through August 31, 2025 ." at bounding box center [314, 48] width 629 height 23
click at [286, 143] on button "Monthly" at bounding box center [291, 142] width 50 height 20
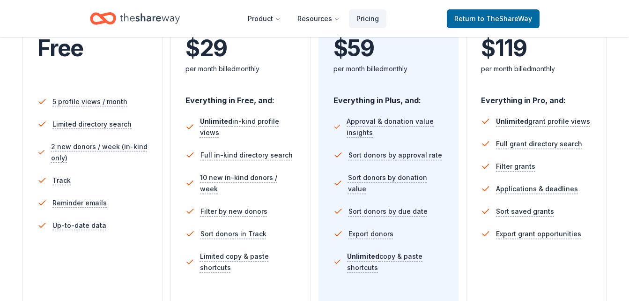
scroll to position [239, 0]
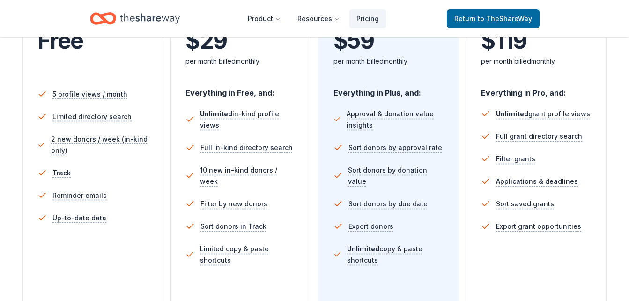
drag, startPoint x: 634, startPoint y: 59, endPoint x: 592, endPoint y: 249, distance: 193.8
click at [592, 249] on div "In-Kind + Grants All Access New You want grants and in-kind donations! $ 119 $ …" at bounding box center [536, 154] width 140 height 384
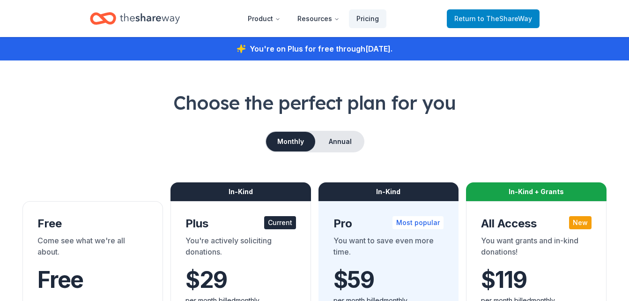
click at [505, 16] on span "to TheShareWay" at bounding box center [505, 19] width 54 height 8
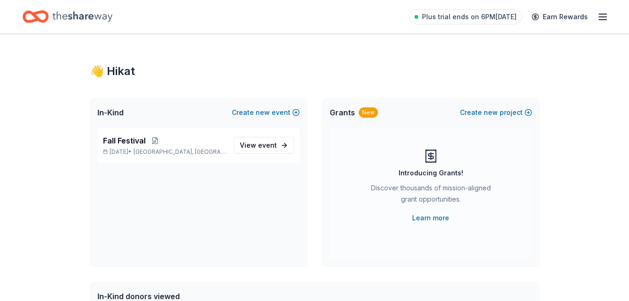
click at [606, 15] on icon "button" at bounding box center [602, 16] width 11 height 11
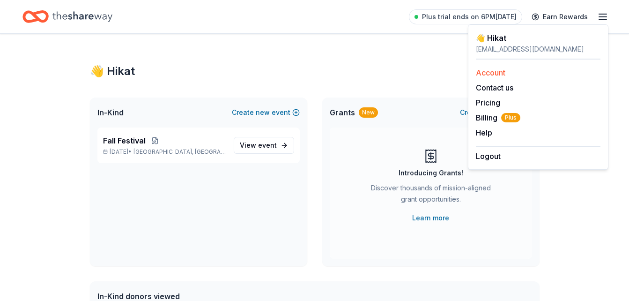
click at [503, 73] on link "Account" at bounding box center [491, 72] width 30 height 9
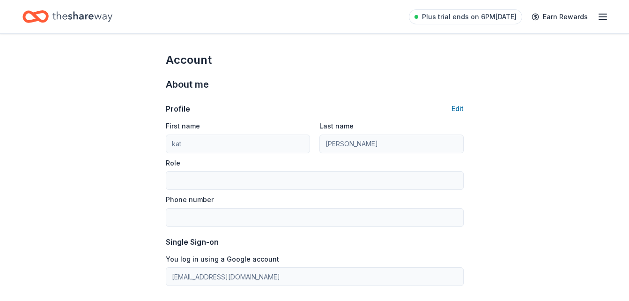
click at [605, 15] on icon "button" at bounding box center [602, 16] width 11 height 11
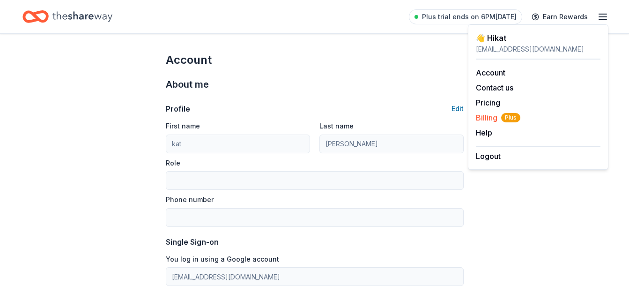
click at [492, 115] on span "Billing Plus" at bounding box center [498, 117] width 44 height 11
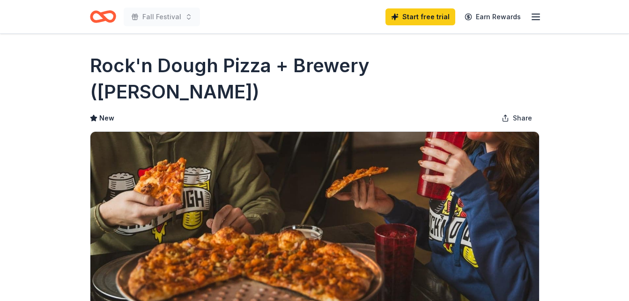
drag, startPoint x: 627, startPoint y: 37, endPoint x: 627, endPoint y: 108, distance: 70.7
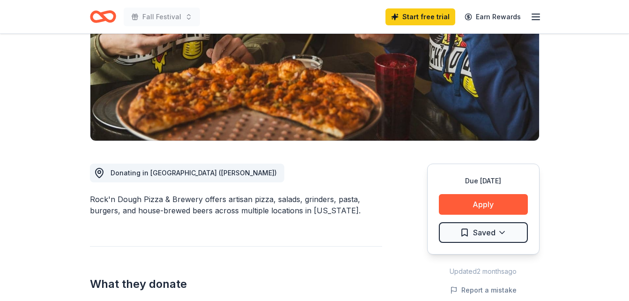
scroll to position [164, 0]
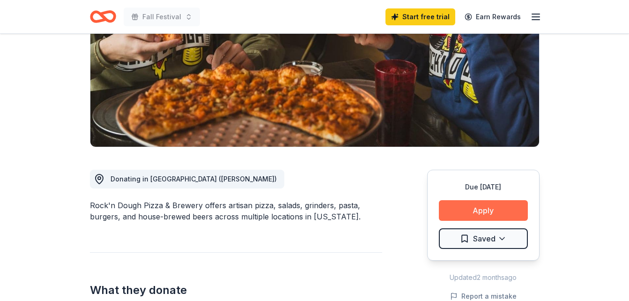
click at [484, 200] on button "Apply" at bounding box center [483, 210] width 89 height 21
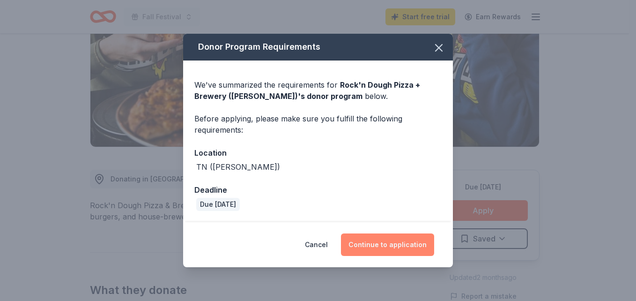
click at [380, 242] on button "Continue to application" at bounding box center [387, 244] width 93 height 22
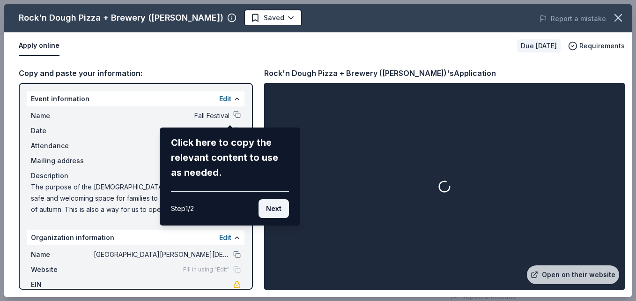
click at [282, 206] on button "Next" at bounding box center [274, 208] width 30 height 19
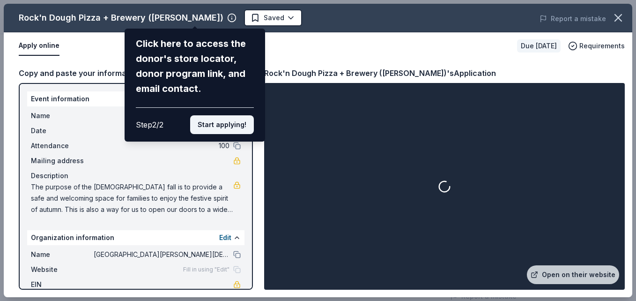
click at [229, 124] on button "Start applying!" at bounding box center [222, 124] width 64 height 19
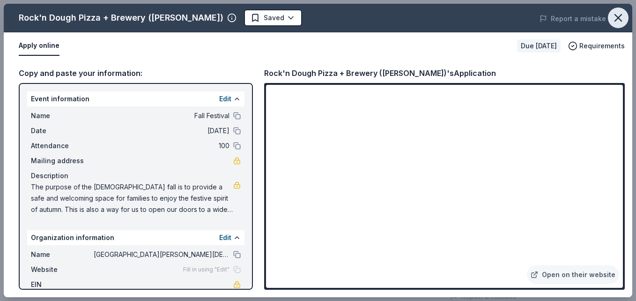
click at [623, 16] on icon "button" at bounding box center [618, 17] width 13 height 13
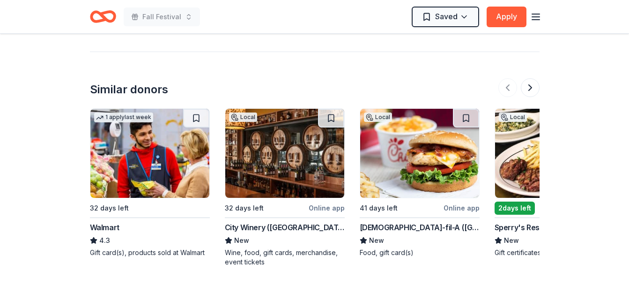
scroll to position [843, 0]
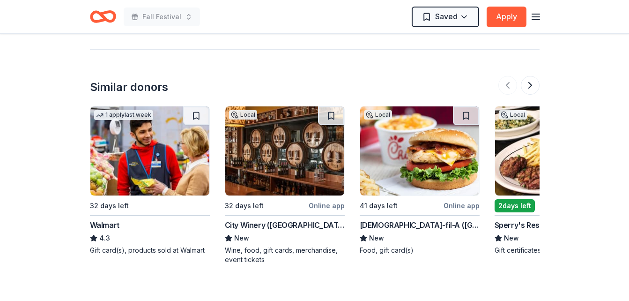
click at [134, 129] on img at bounding box center [149, 150] width 119 height 89
click at [532, 76] on button at bounding box center [530, 85] width 19 height 19
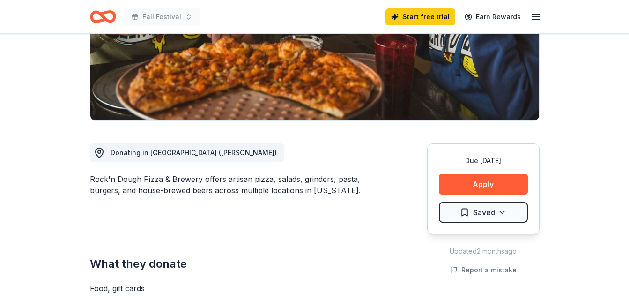
scroll to position [0, 0]
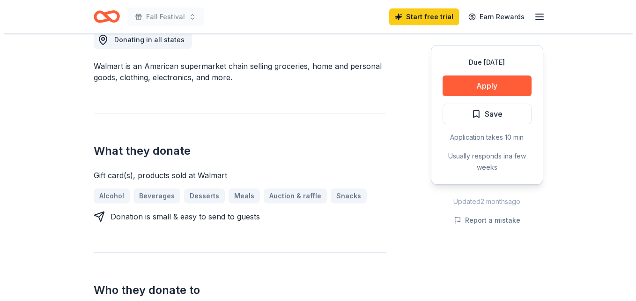
scroll to position [279, 0]
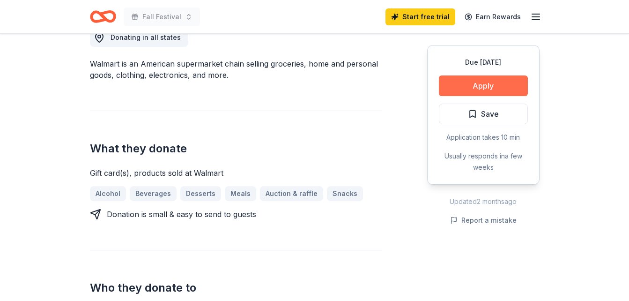
click at [496, 82] on button "Apply" at bounding box center [483, 85] width 89 height 21
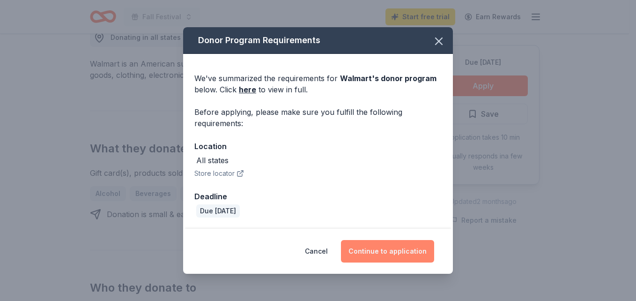
click at [387, 253] on button "Continue to application" at bounding box center [387, 251] width 93 height 22
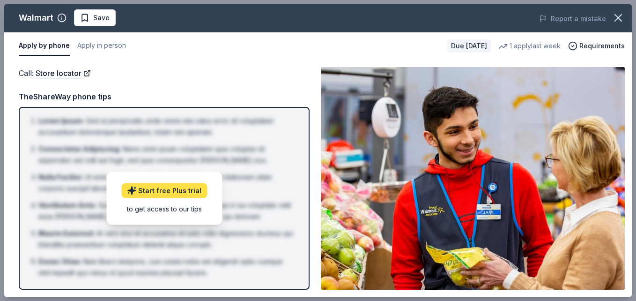
click at [194, 192] on link "Start free Plus trial" at bounding box center [164, 190] width 86 height 15
click at [224, 58] on div "Apply by phone Apply in person Due in 32 days 1 apply last week Requirements" at bounding box center [318, 45] width 629 height 27
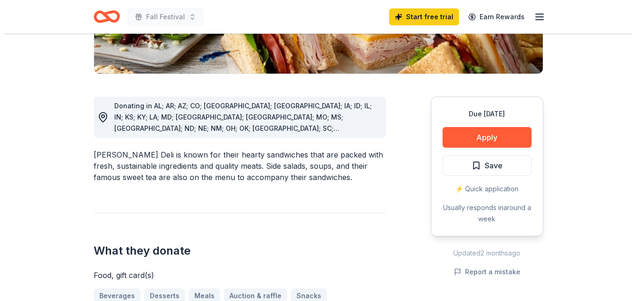
scroll to position [213, 0]
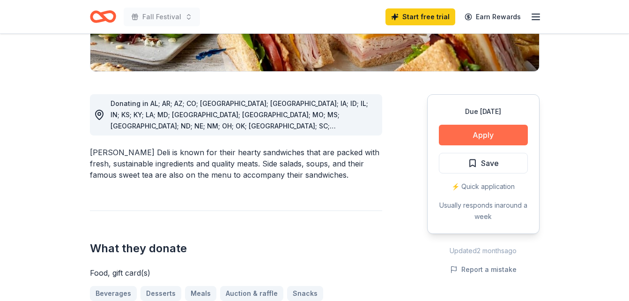
click at [478, 134] on button "Apply" at bounding box center [483, 135] width 89 height 21
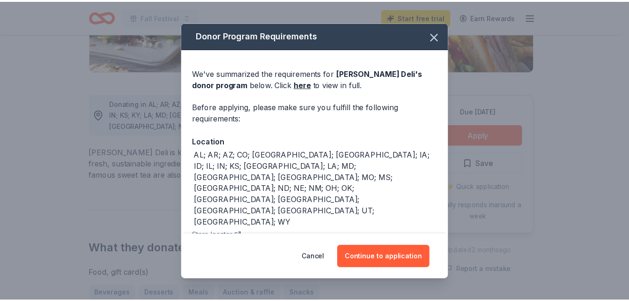
scroll to position [37, 0]
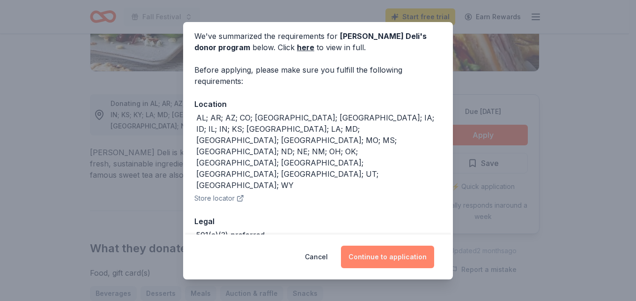
click at [383, 262] on button "Continue to application" at bounding box center [387, 256] width 93 height 22
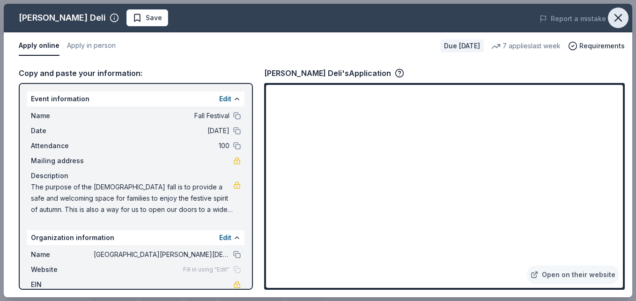
click at [617, 21] on icon "button" at bounding box center [618, 17] width 13 height 13
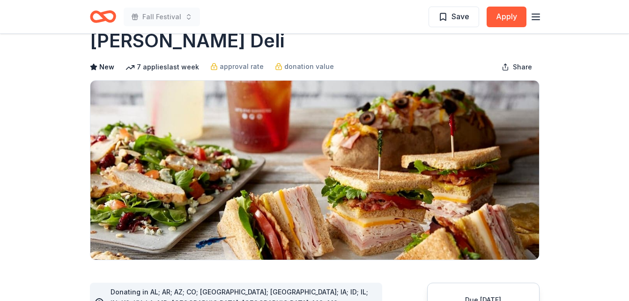
scroll to position [14, 0]
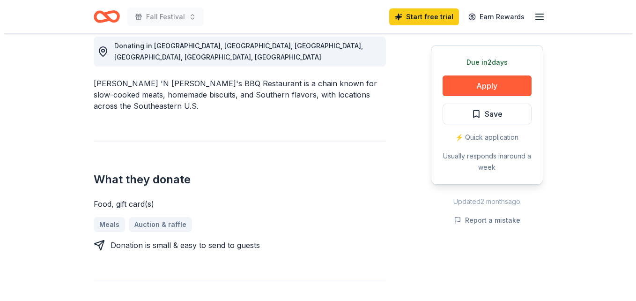
scroll to position [359, 0]
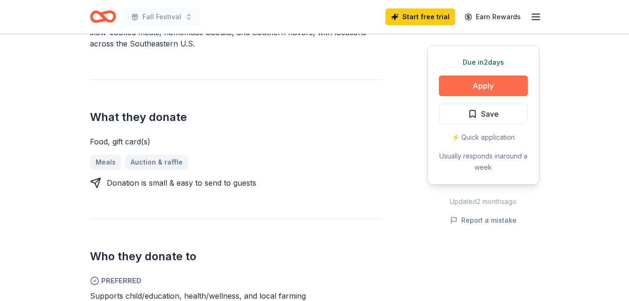
click at [488, 80] on button "Apply" at bounding box center [483, 85] width 89 height 21
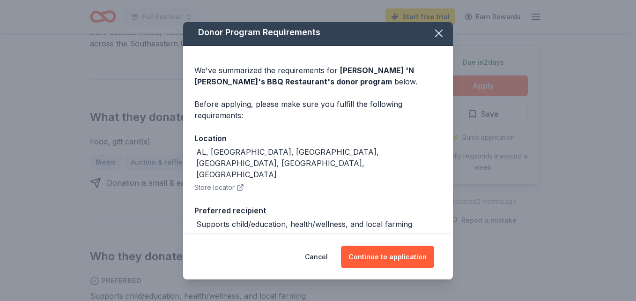
scroll to position [0, 0]
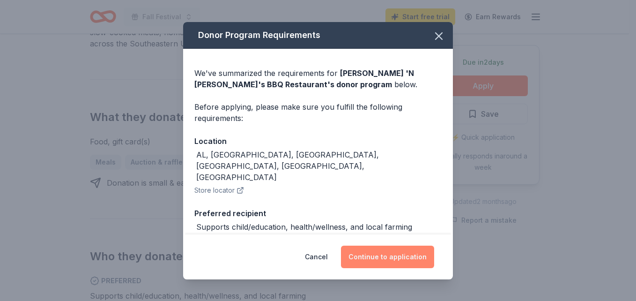
click at [386, 257] on button "Continue to application" at bounding box center [387, 256] width 93 height 22
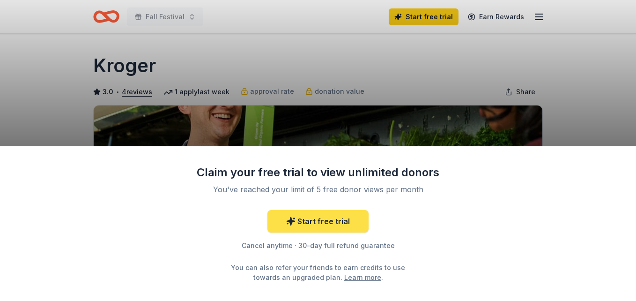
click at [322, 225] on link "Start free trial" at bounding box center [317, 221] width 101 height 22
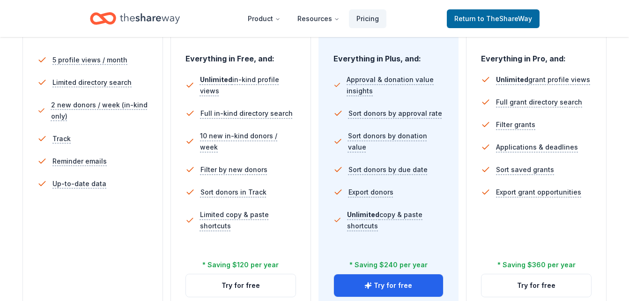
scroll to position [266, 0]
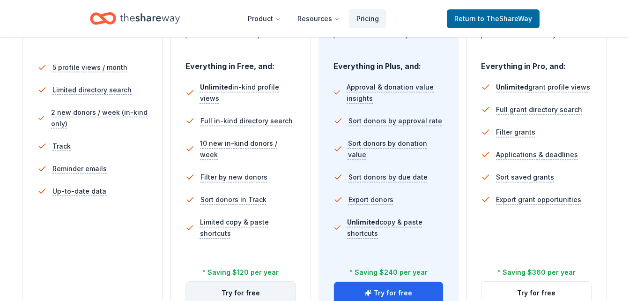
click at [226, 291] on button "Try for free" at bounding box center [241, 292] width 110 height 22
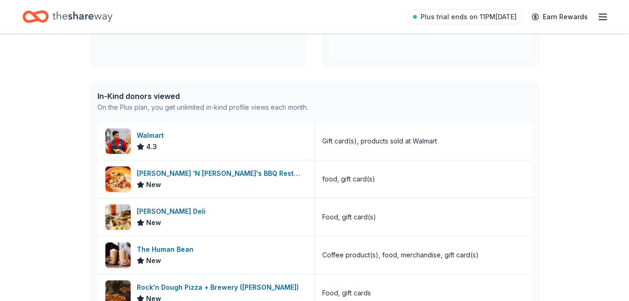
scroll to position [201, 0]
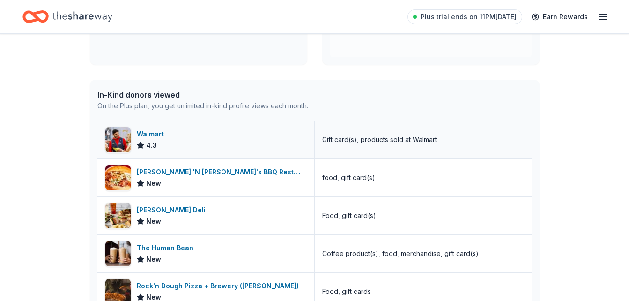
click at [152, 139] on div "Walmart" at bounding box center [152, 133] width 31 height 11
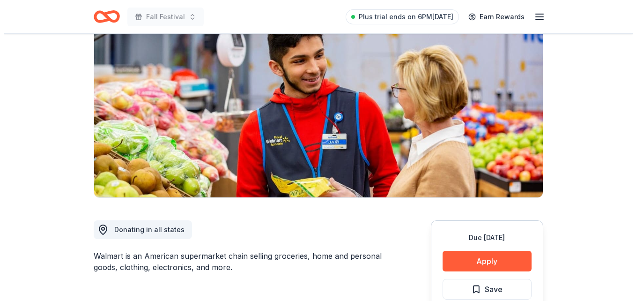
scroll to position [235, 0]
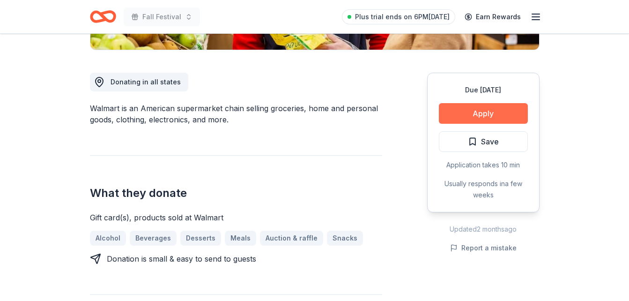
click at [485, 109] on button "Apply" at bounding box center [483, 113] width 89 height 21
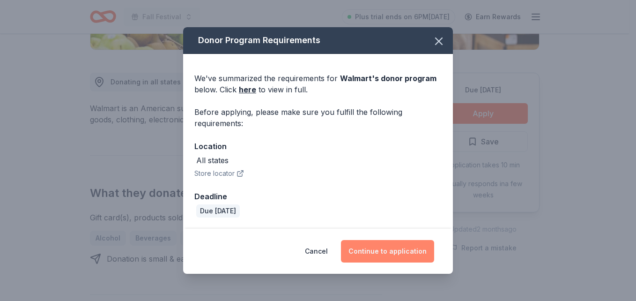
click at [380, 251] on button "Continue to application" at bounding box center [387, 251] width 93 height 22
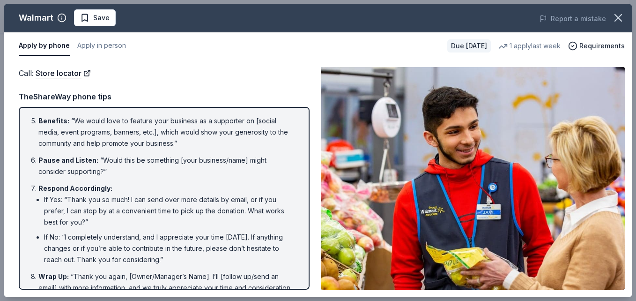
scroll to position [181, 0]
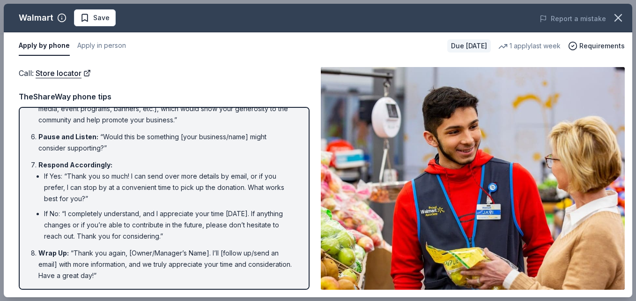
click at [500, 216] on img at bounding box center [473, 178] width 304 height 222
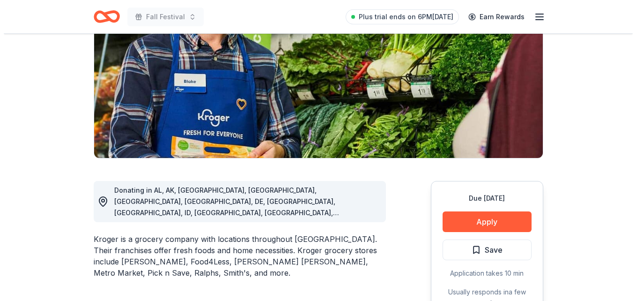
scroll to position [157, 0]
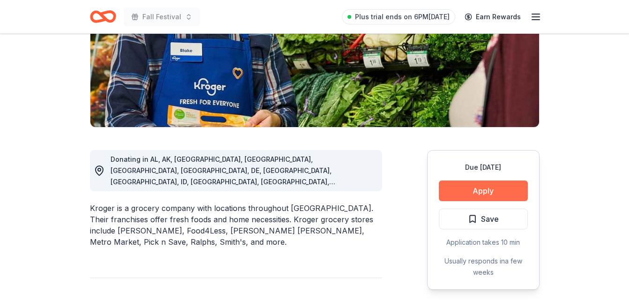
click at [485, 189] on button "Apply" at bounding box center [483, 190] width 89 height 21
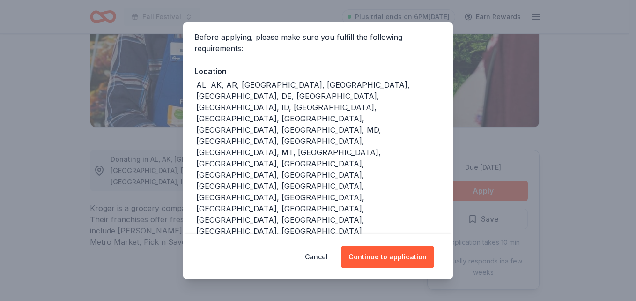
scroll to position [96, 0]
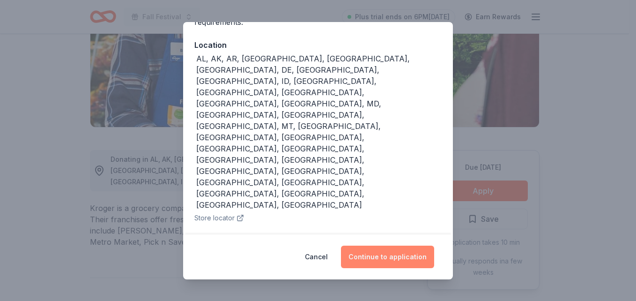
click at [381, 265] on button "Continue to application" at bounding box center [387, 256] width 93 height 22
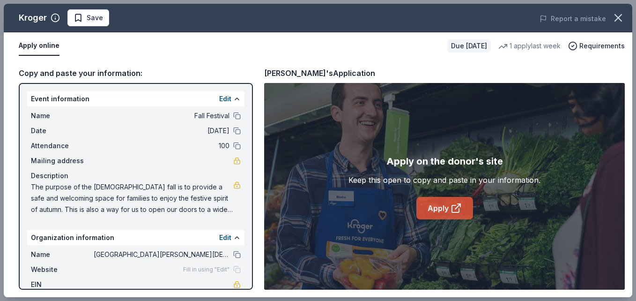
click at [440, 208] on link "Apply" at bounding box center [444, 208] width 57 height 22
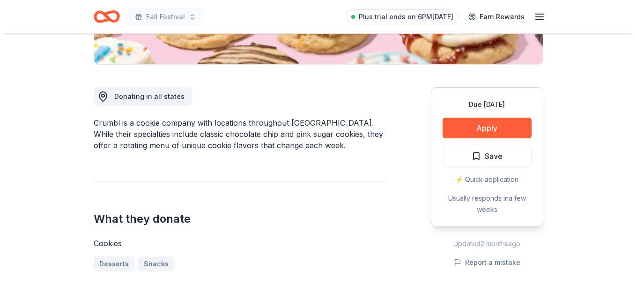
scroll to position [222, 0]
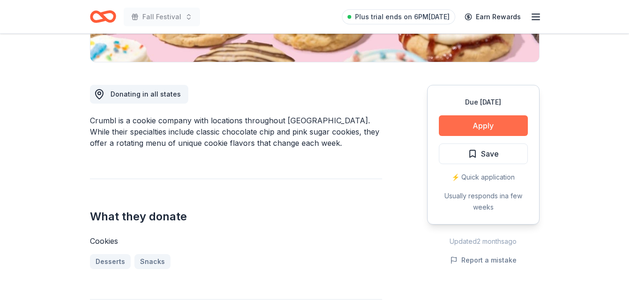
click at [480, 123] on button "Apply" at bounding box center [483, 125] width 89 height 21
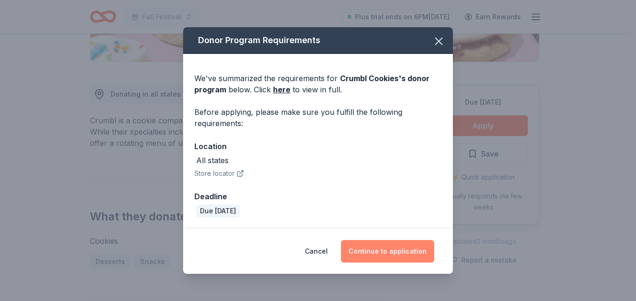
click at [396, 251] on button "Continue to application" at bounding box center [387, 251] width 93 height 22
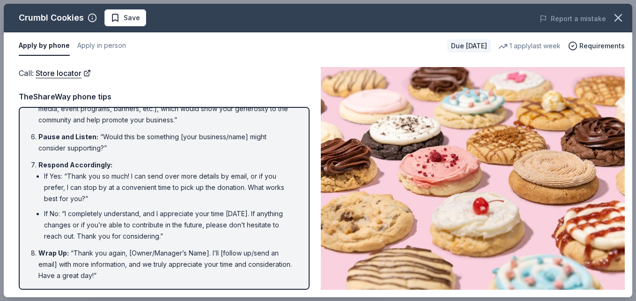
scroll to position [0, 0]
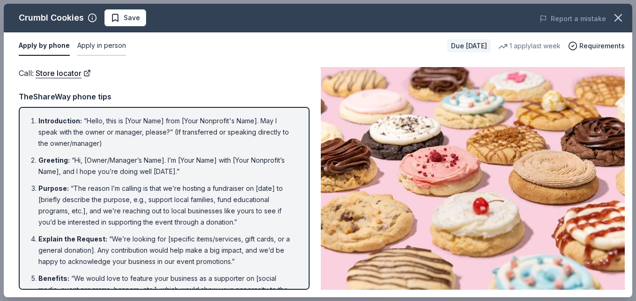
click at [96, 44] on button "Apply in person" at bounding box center [101, 46] width 49 height 20
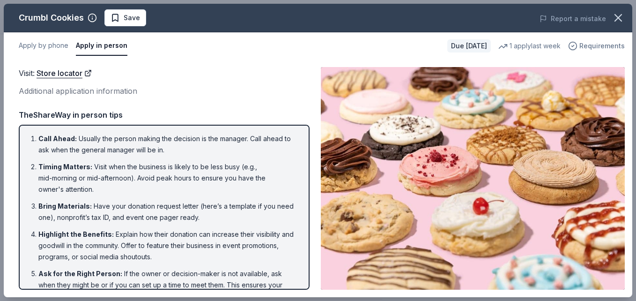
click at [607, 44] on span "Requirements" at bounding box center [601, 45] width 45 height 11
click at [353, 67] on img at bounding box center [473, 178] width 304 height 222
click at [485, 145] on img at bounding box center [473, 178] width 304 height 222
click at [37, 46] on button "Apply by phone" at bounding box center [44, 46] width 50 height 20
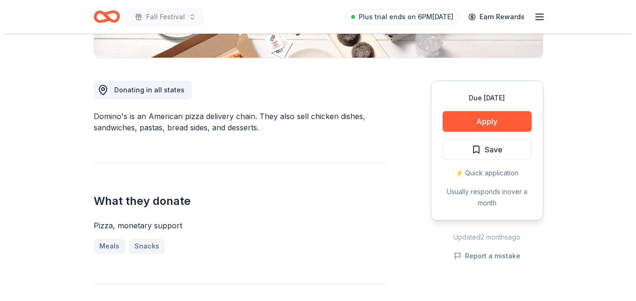
scroll to position [245, 0]
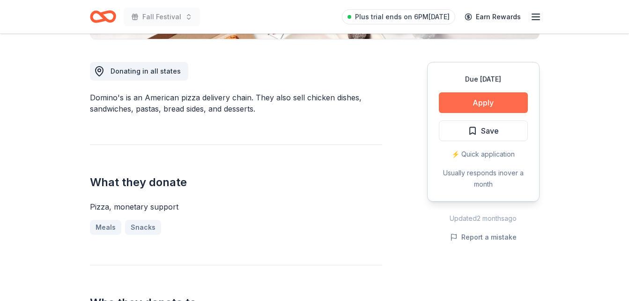
click at [481, 99] on button "Apply" at bounding box center [483, 102] width 89 height 21
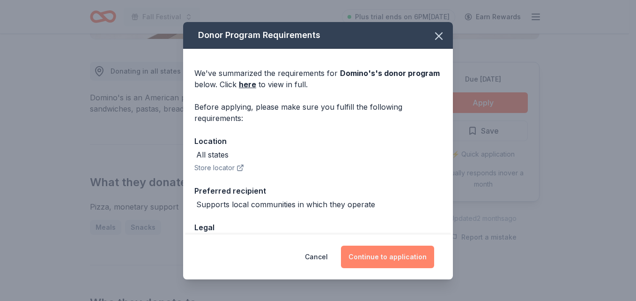
click at [393, 258] on button "Continue to application" at bounding box center [387, 256] width 93 height 22
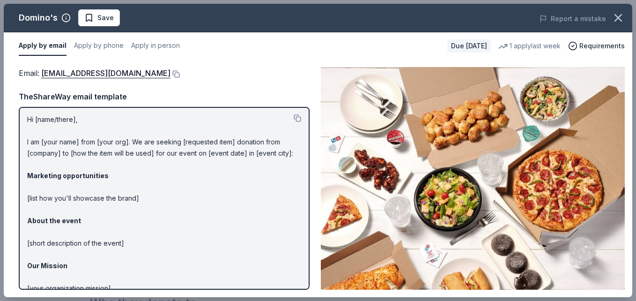
scroll to position [0, 0]
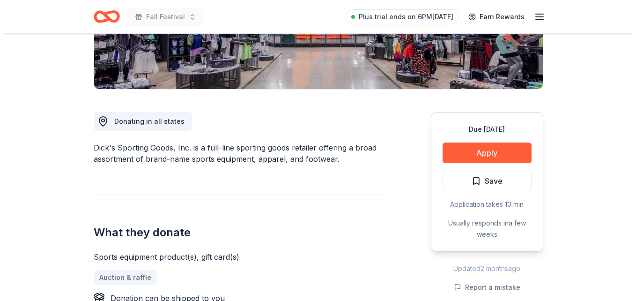
scroll to position [329, 0]
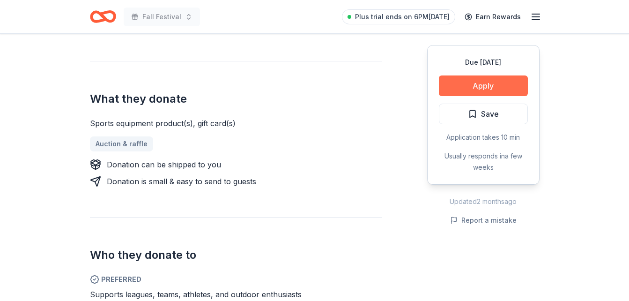
click at [481, 81] on button "Apply" at bounding box center [483, 85] width 89 height 21
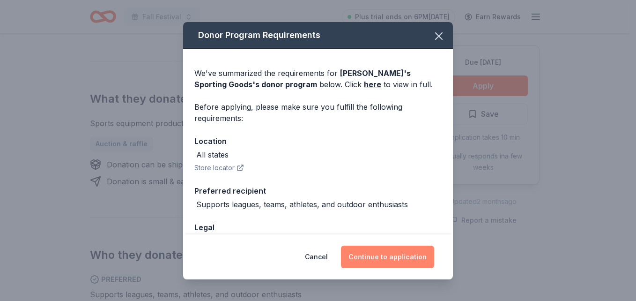
click at [387, 264] on button "Continue to application" at bounding box center [387, 256] width 93 height 22
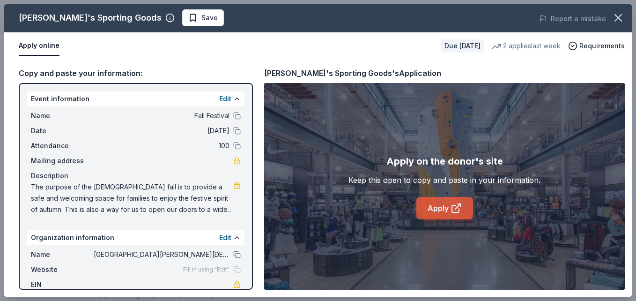
click at [439, 213] on link "Apply" at bounding box center [444, 208] width 57 height 22
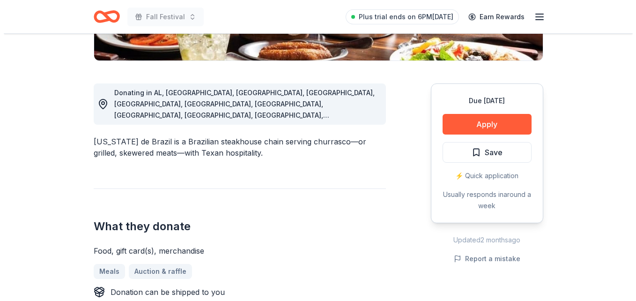
scroll to position [219, 0]
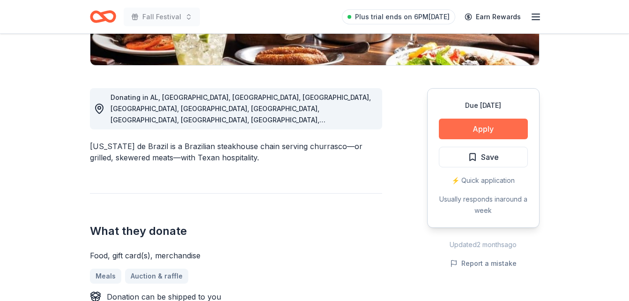
click at [479, 124] on button "Apply" at bounding box center [483, 128] width 89 height 21
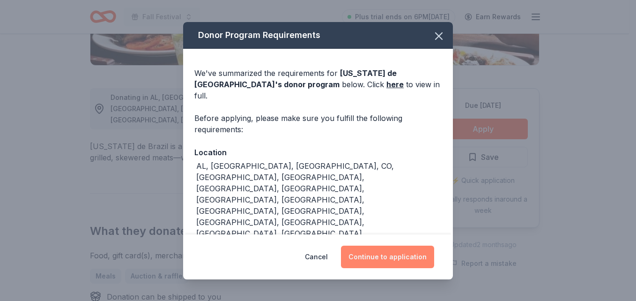
click at [397, 245] on button "Continue to application" at bounding box center [387, 256] width 93 height 22
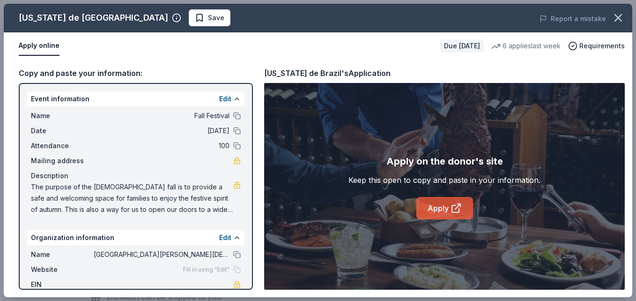
click at [446, 209] on link "Apply" at bounding box center [444, 208] width 57 height 22
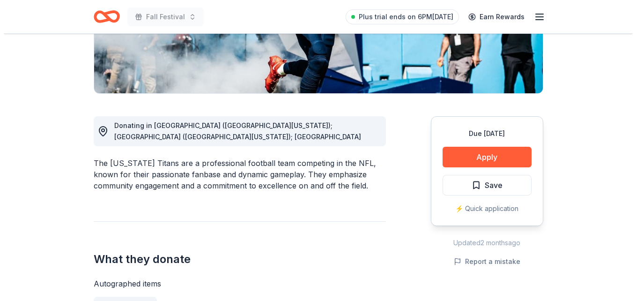
scroll to position [193, 0]
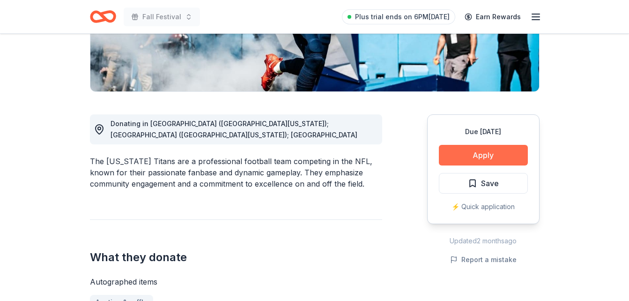
click at [477, 148] on button "Apply" at bounding box center [483, 155] width 89 height 21
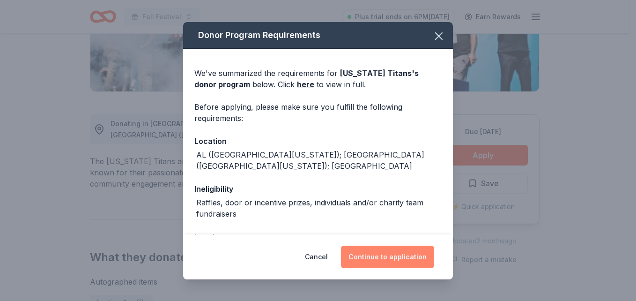
click at [388, 262] on button "Continue to application" at bounding box center [387, 256] width 93 height 22
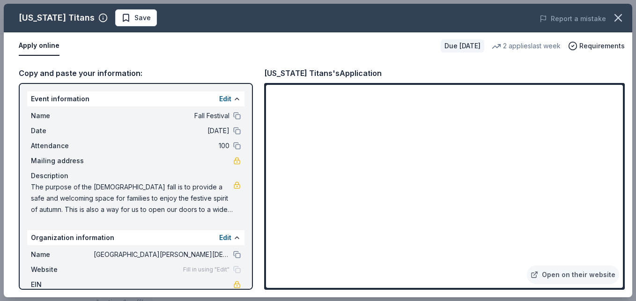
click at [128, 220] on div "Event information Edit Name Fall Festival Date 10/25/25 Attendance 100 Mailing …" at bounding box center [136, 186] width 234 height 207
click at [129, 210] on span "The purpose of the [DEMOGRAPHIC_DATA] fall is to provide a safe and welcoming s…" at bounding box center [132, 198] width 202 height 34
click at [130, 201] on span "The purpose of the [DEMOGRAPHIC_DATA] fall is to provide a safe and welcoming s…" at bounding box center [132, 198] width 202 height 34
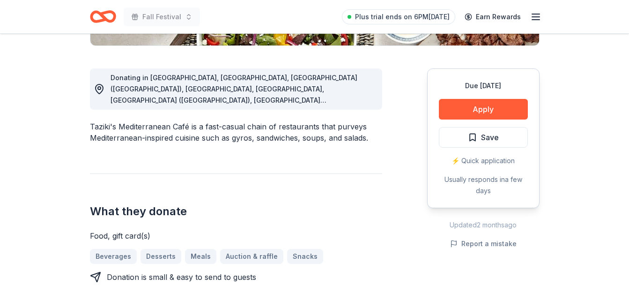
scroll to position [242, 0]
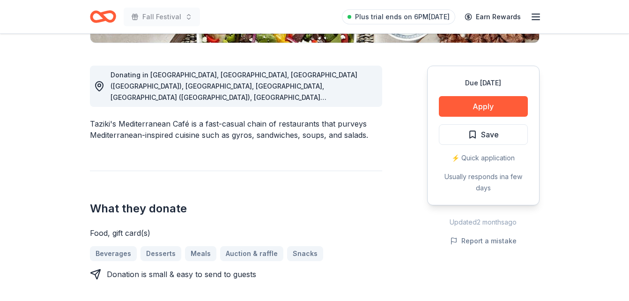
click at [271, 91] on div "Donating in AL, AR, Denver (CO), FL, GA, Indianapolis (IN), Jeffersonville (IN)…" at bounding box center [243, 86] width 264 height 34
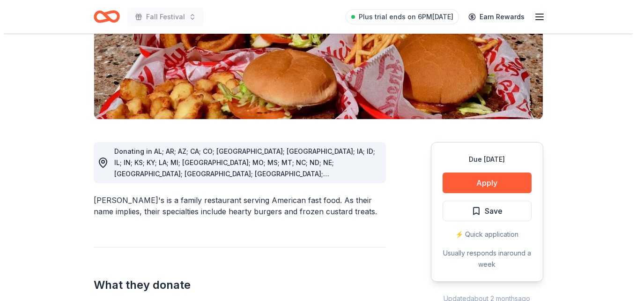
scroll to position [194, 0]
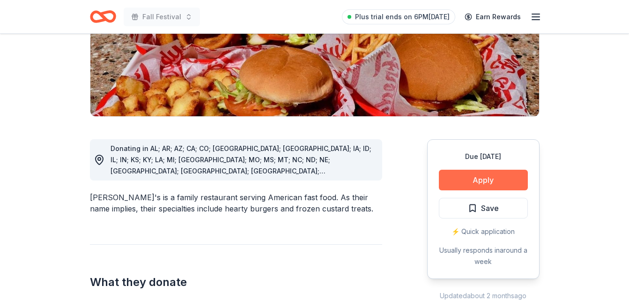
click at [481, 170] on button "Apply" at bounding box center [483, 180] width 89 height 21
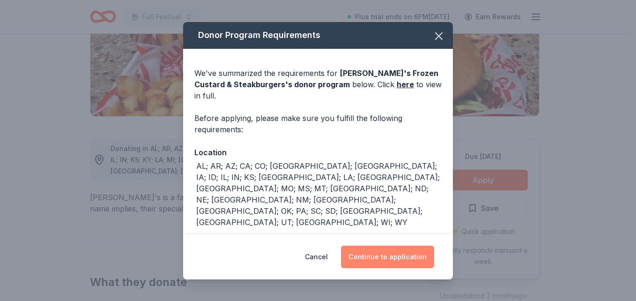
click at [388, 254] on button "Continue to application" at bounding box center [387, 256] width 93 height 22
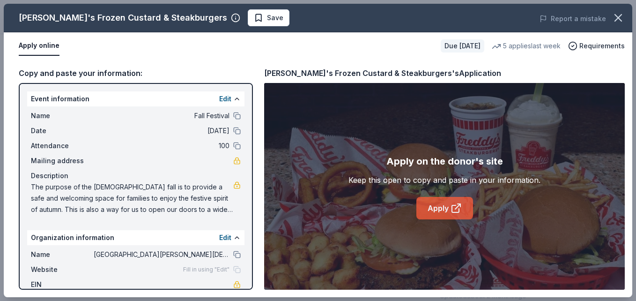
click at [449, 207] on link "Apply" at bounding box center [444, 208] width 57 height 22
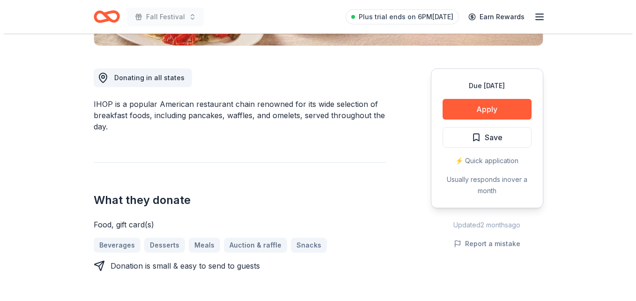
scroll to position [197, 0]
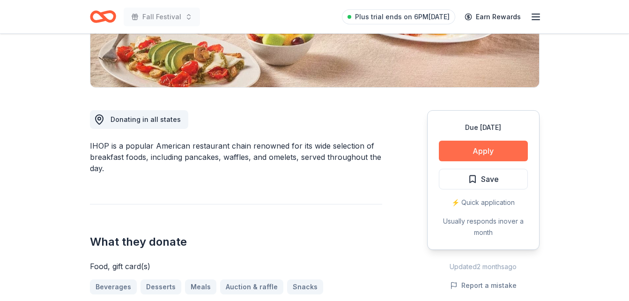
click at [490, 151] on button "Apply" at bounding box center [483, 150] width 89 height 21
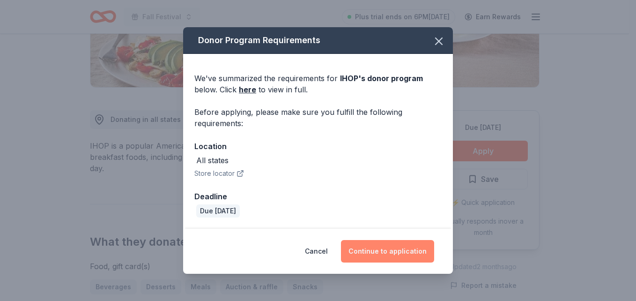
click at [384, 249] on button "Continue to application" at bounding box center [387, 251] width 93 height 22
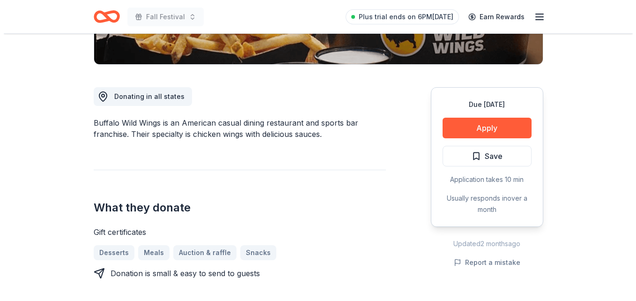
scroll to position [247, 0]
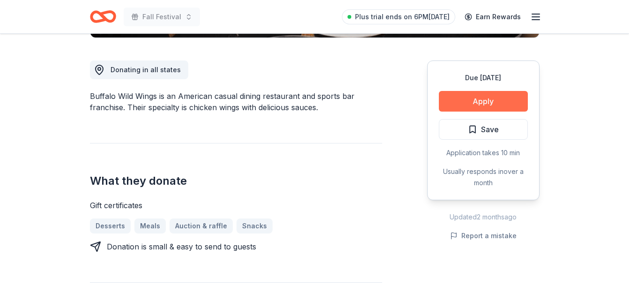
click at [489, 94] on button "Apply" at bounding box center [483, 101] width 89 height 21
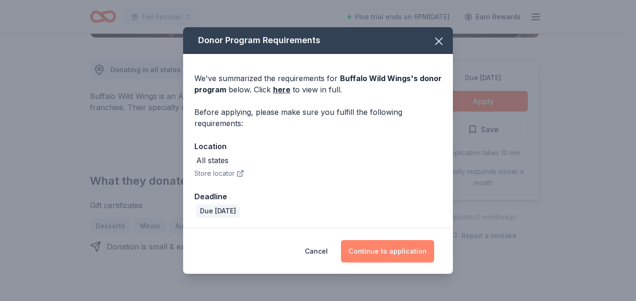
click at [403, 252] on button "Continue to application" at bounding box center [387, 251] width 93 height 22
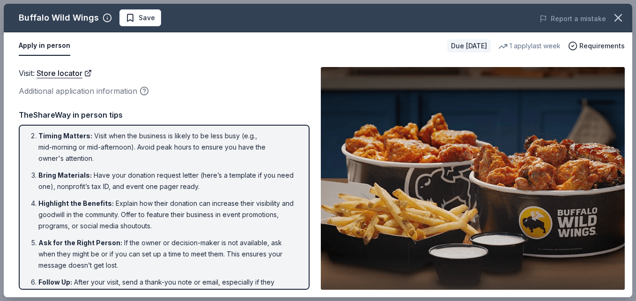
scroll to position [25, 0]
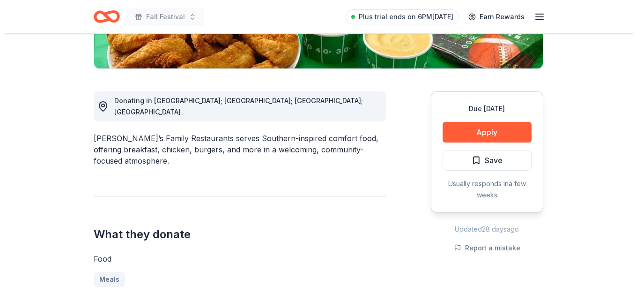
scroll to position [220, 0]
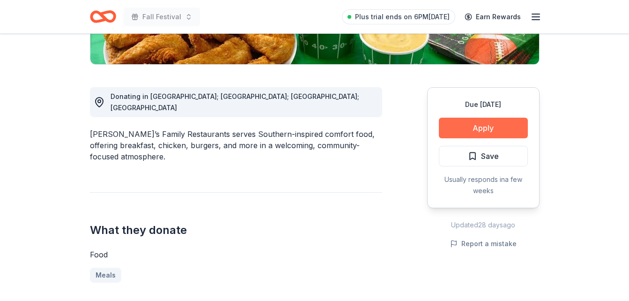
click at [481, 122] on button "Apply" at bounding box center [483, 128] width 89 height 21
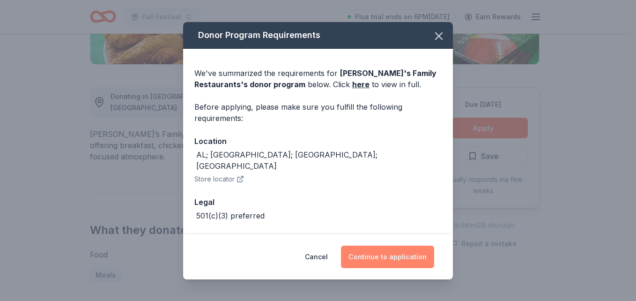
click at [404, 257] on button "Continue to application" at bounding box center [387, 256] width 93 height 22
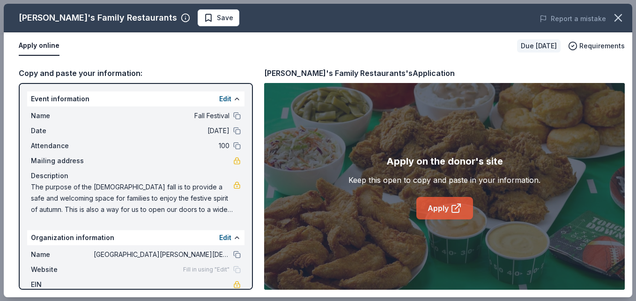
click at [453, 211] on icon at bounding box center [456, 207] width 11 height 11
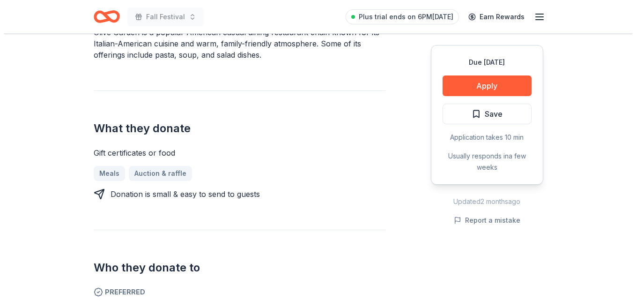
scroll to position [277, 0]
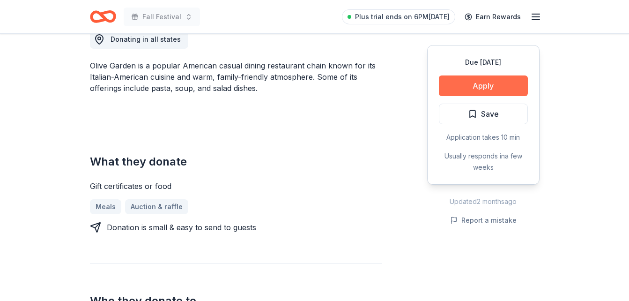
click at [463, 83] on button "Apply" at bounding box center [483, 85] width 89 height 21
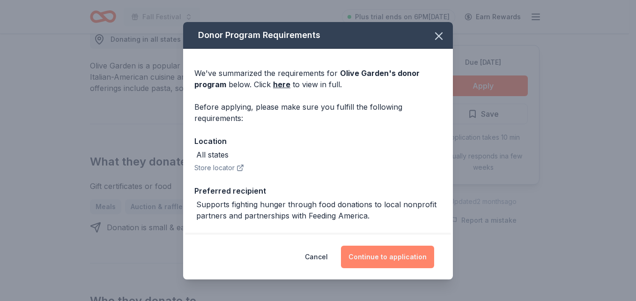
click at [386, 261] on button "Continue to application" at bounding box center [387, 256] width 93 height 22
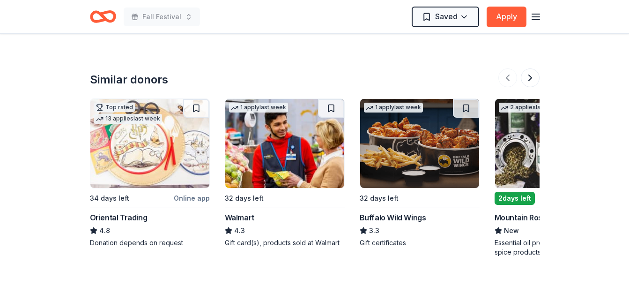
scroll to position [983, 0]
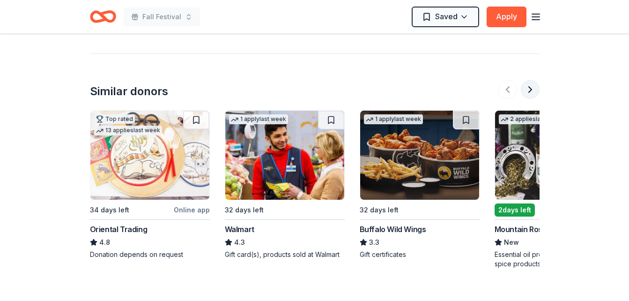
click at [530, 90] on button at bounding box center [530, 89] width 19 height 19
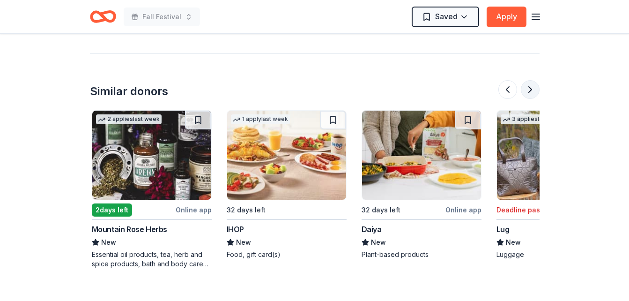
scroll to position [0, 405]
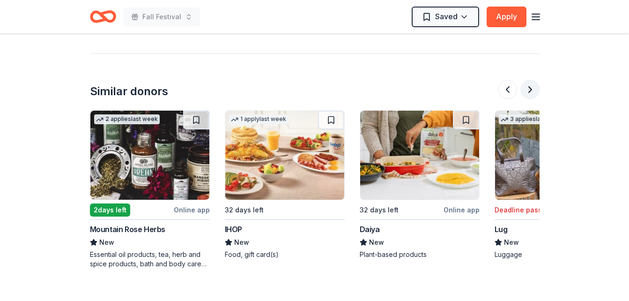
click at [530, 90] on button at bounding box center [530, 89] width 19 height 19
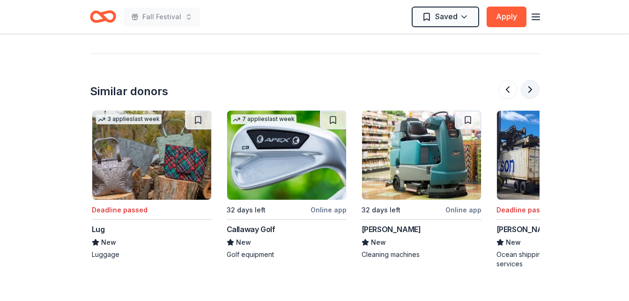
scroll to position [0, 809]
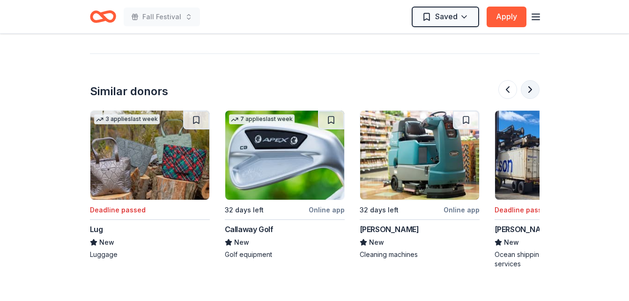
click at [530, 90] on button at bounding box center [530, 89] width 19 height 19
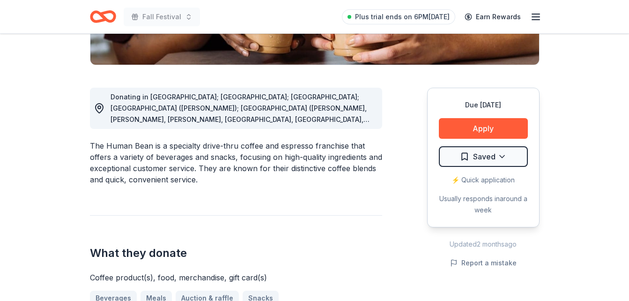
scroll to position [0, 0]
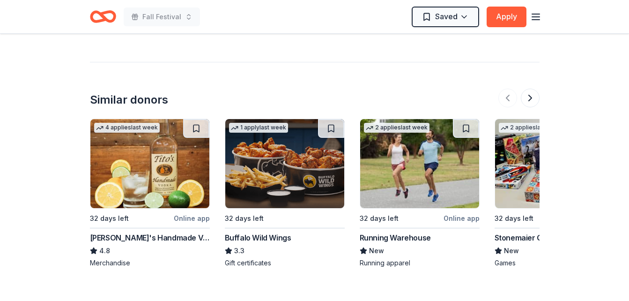
scroll to position [1168, 0]
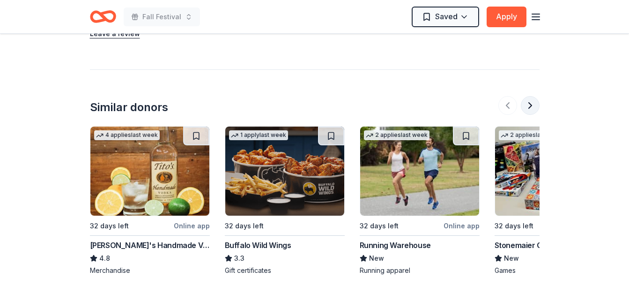
click at [529, 96] on button at bounding box center [530, 105] width 19 height 19
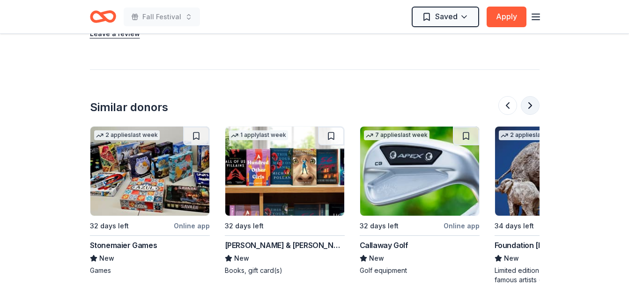
click at [529, 96] on button at bounding box center [530, 105] width 19 height 19
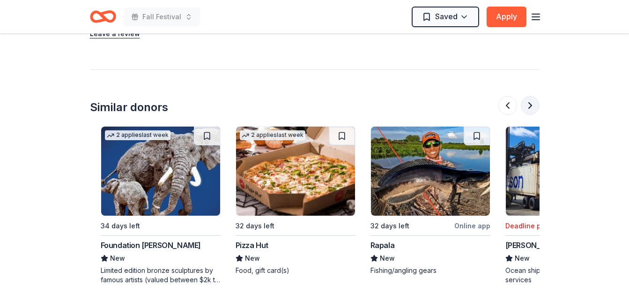
scroll to position [0, 809]
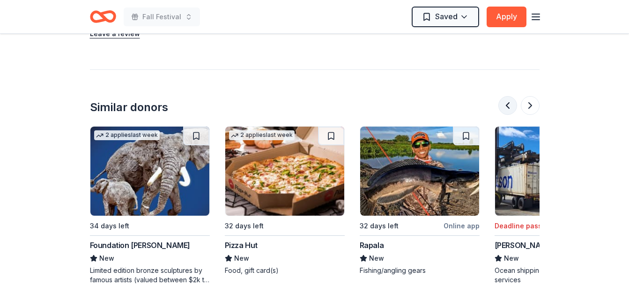
click at [504, 96] on button at bounding box center [507, 105] width 19 height 19
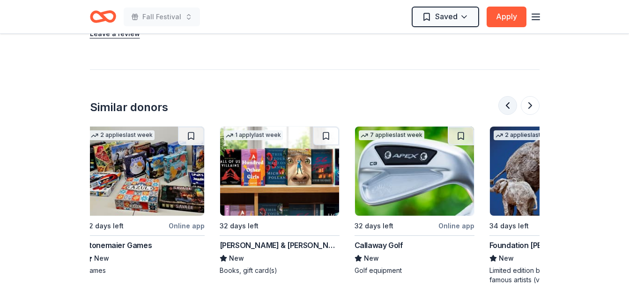
scroll to position [0, 405]
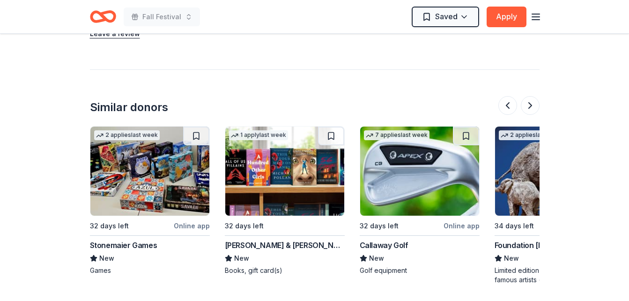
click at [265, 163] on img at bounding box center [284, 170] width 119 height 89
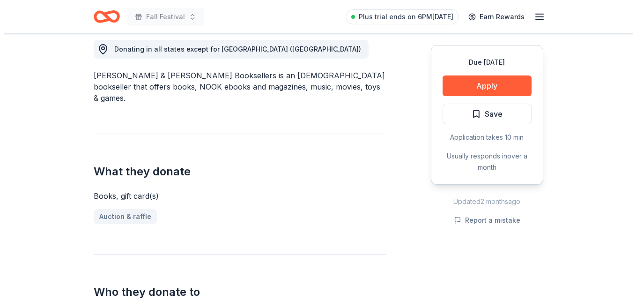
scroll to position [270, 0]
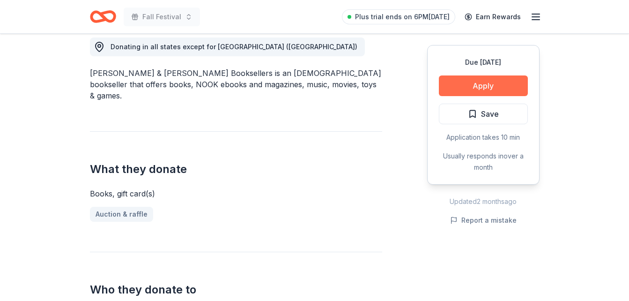
click at [487, 85] on button "Apply" at bounding box center [483, 85] width 89 height 21
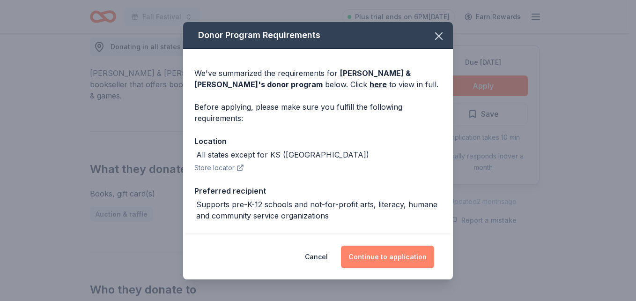
click at [385, 264] on button "Continue to application" at bounding box center [387, 256] width 93 height 22
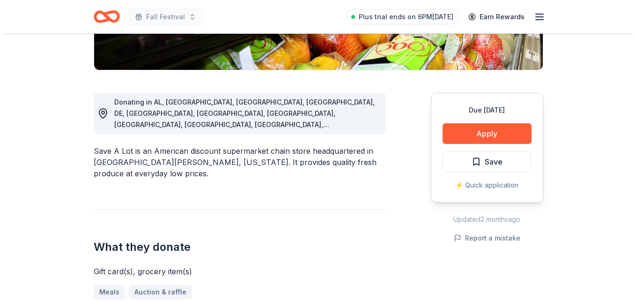
scroll to position [217, 0]
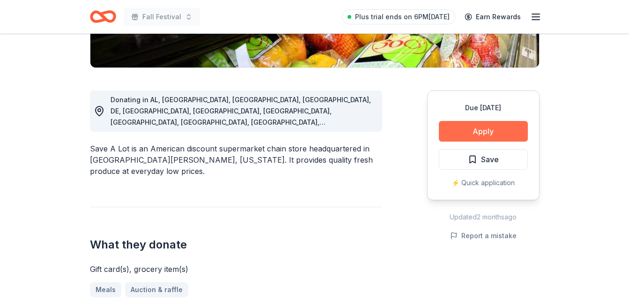
click at [484, 134] on button "Apply" at bounding box center [483, 131] width 89 height 21
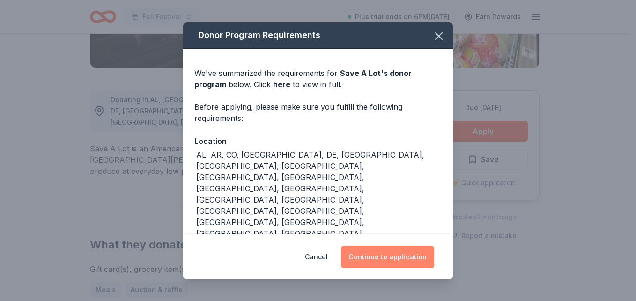
click at [398, 255] on button "Continue to application" at bounding box center [387, 256] width 93 height 22
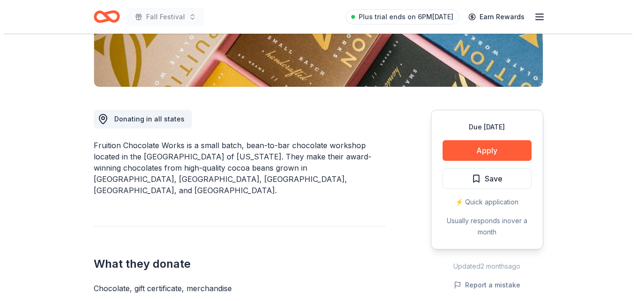
scroll to position [200, 0]
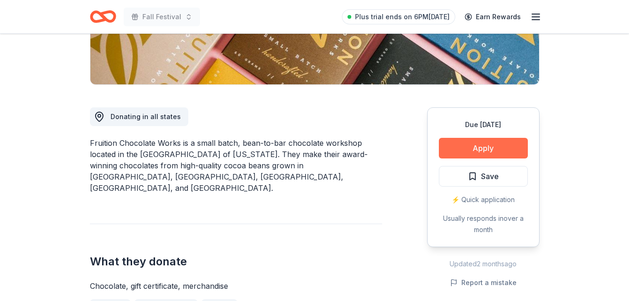
click at [461, 150] on button "Apply" at bounding box center [483, 148] width 89 height 21
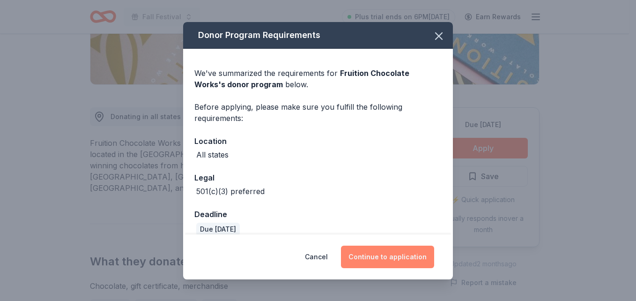
click at [414, 258] on button "Continue to application" at bounding box center [387, 256] width 93 height 22
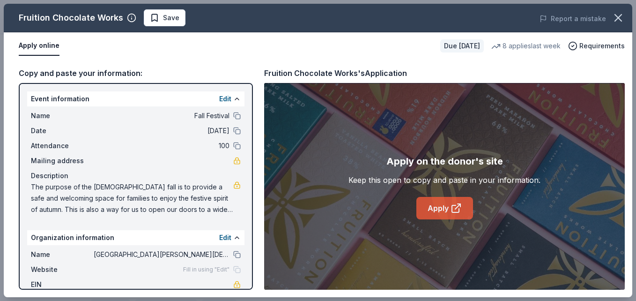
click at [461, 207] on icon at bounding box center [456, 207] width 11 height 11
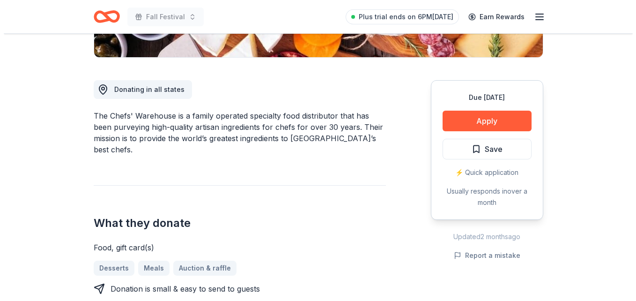
scroll to position [229, 0]
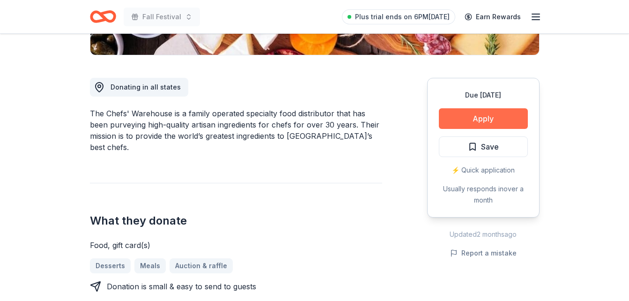
click at [497, 116] on button "Apply" at bounding box center [483, 118] width 89 height 21
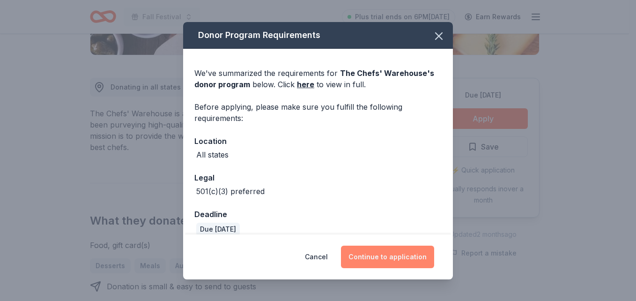
click at [383, 251] on button "Continue to application" at bounding box center [387, 256] width 93 height 22
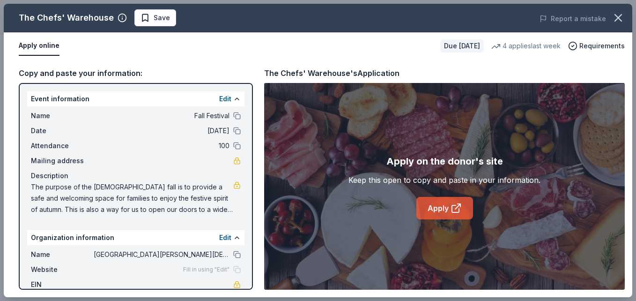
click at [437, 199] on link "Apply" at bounding box center [444, 208] width 57 height 22
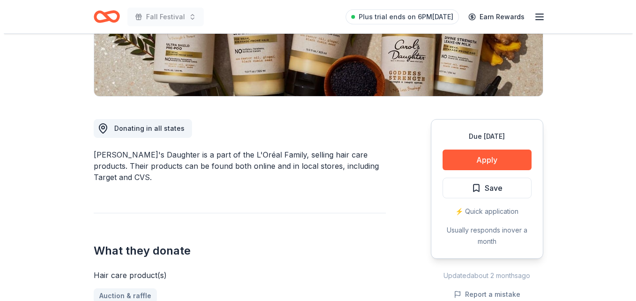
scroll to position [191, 0]
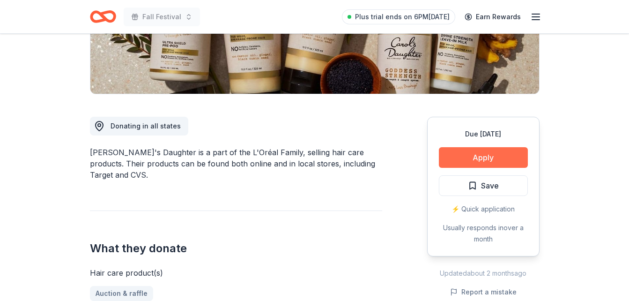
click at [473, 157] on button "Apply" at bounding box center [483, 157] width 89 height 21
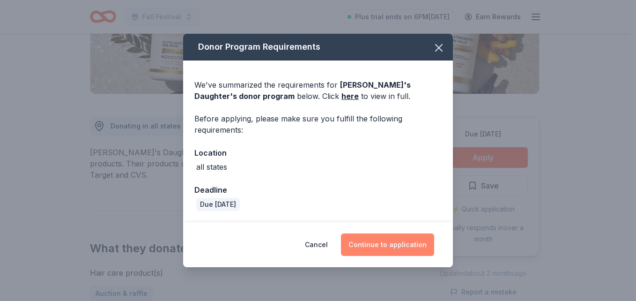
click at [364, 251] on button "Continue to application" at bounding box center [387, 244] width 93 height 22
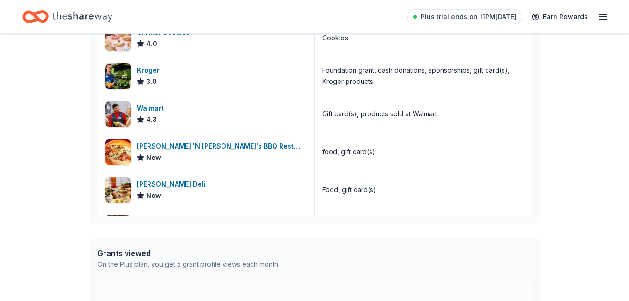
scroll to position [687, 0]
